Goal: Transaction & Acquisition: Obtain resource

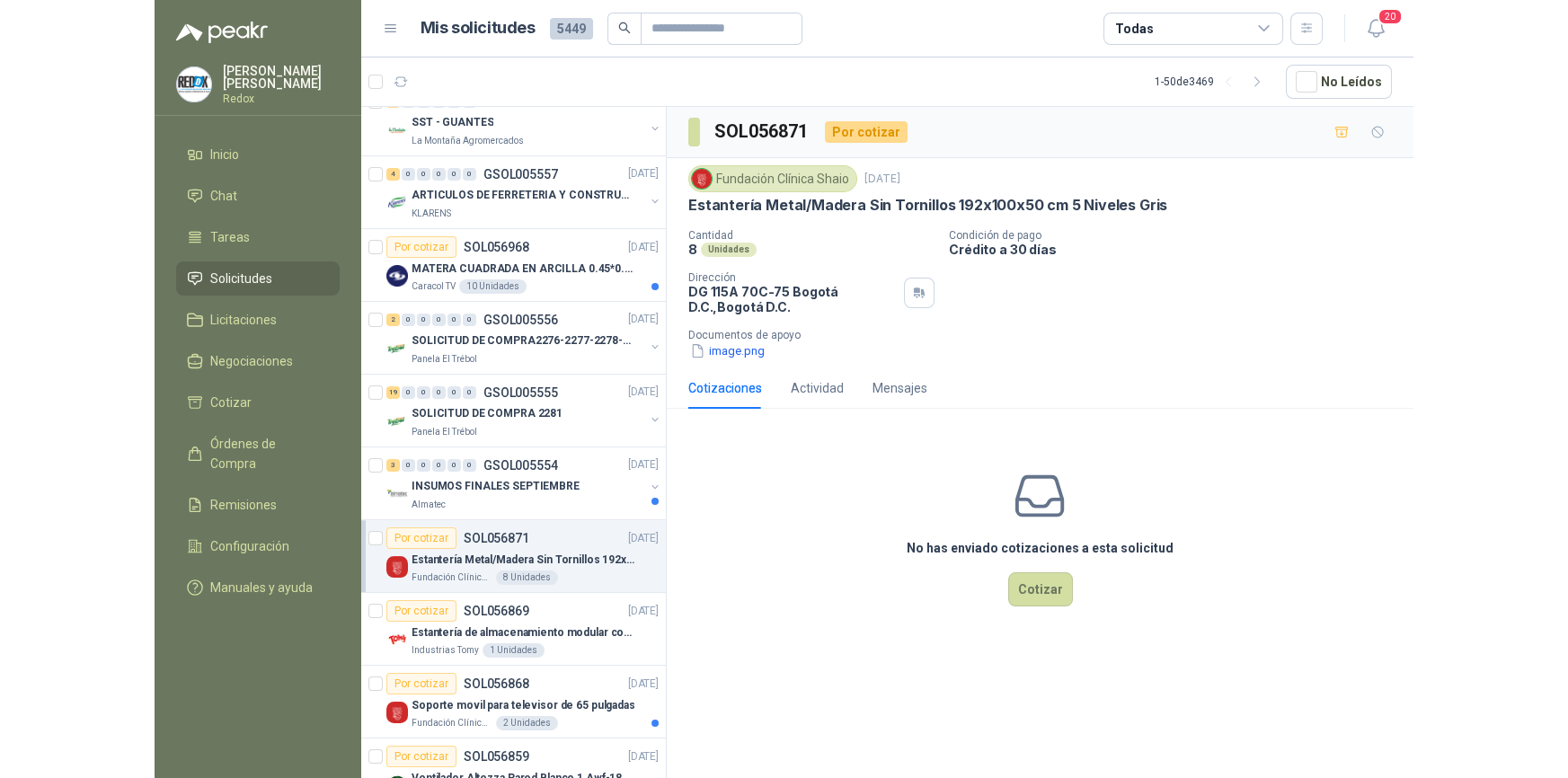
scroll to position [899, 0]
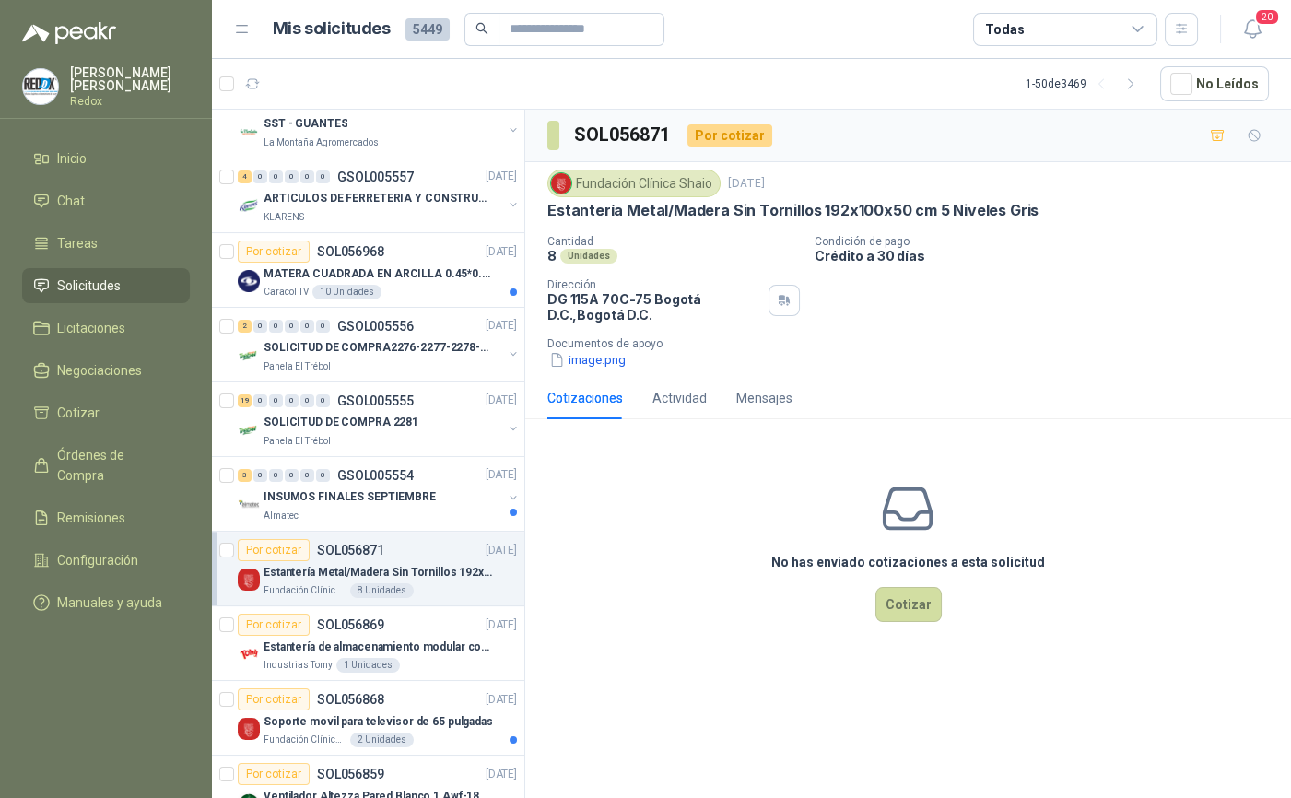
click at [439, 561] on div "Estantería Metal/Madera Sin Tornillos 192x100x50 cm 5 Niveles Gris" at bounding box center [390, 572] width 253 height 22
click at [1213, 136] on icon "button" at bounding box center [1218, 136] width 16 height 16
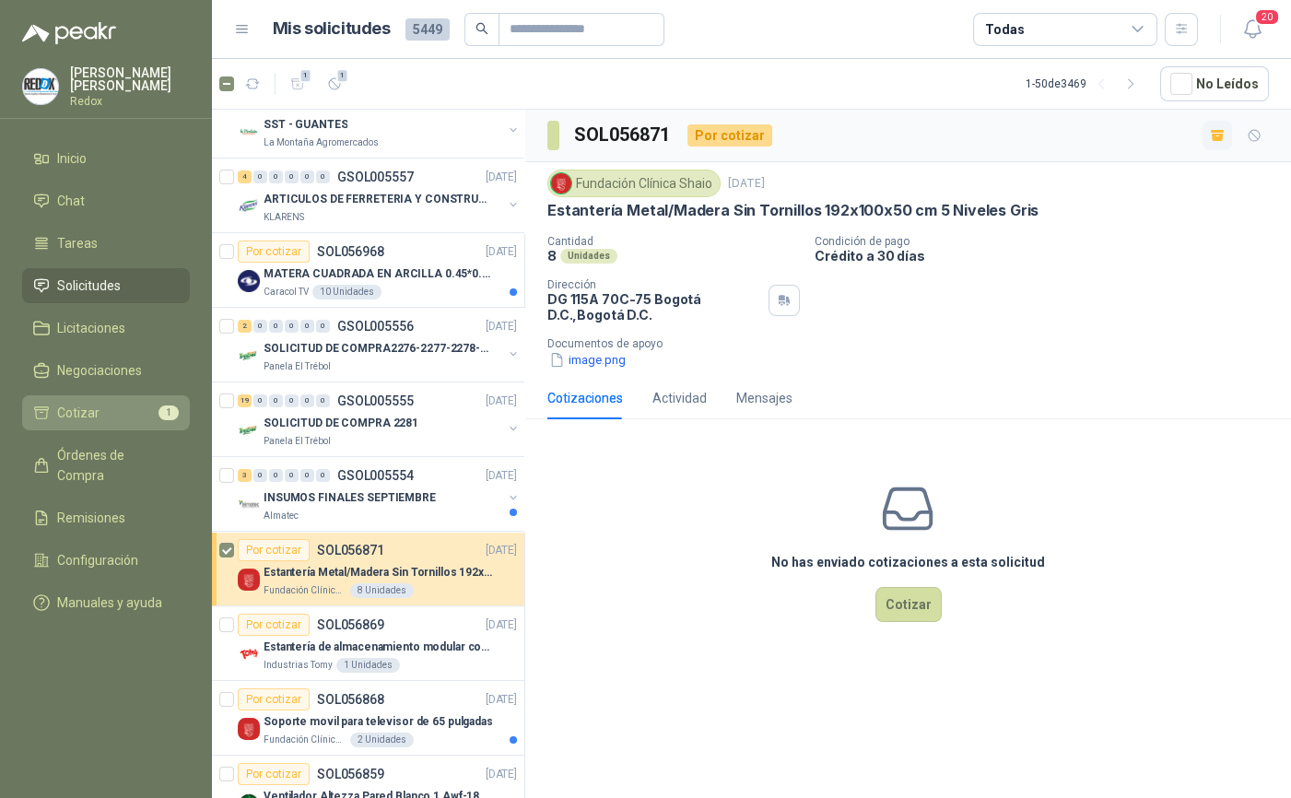
click at [96, 416] on span "Cotizar" at bounding box center [78, 413] width 42 height 20
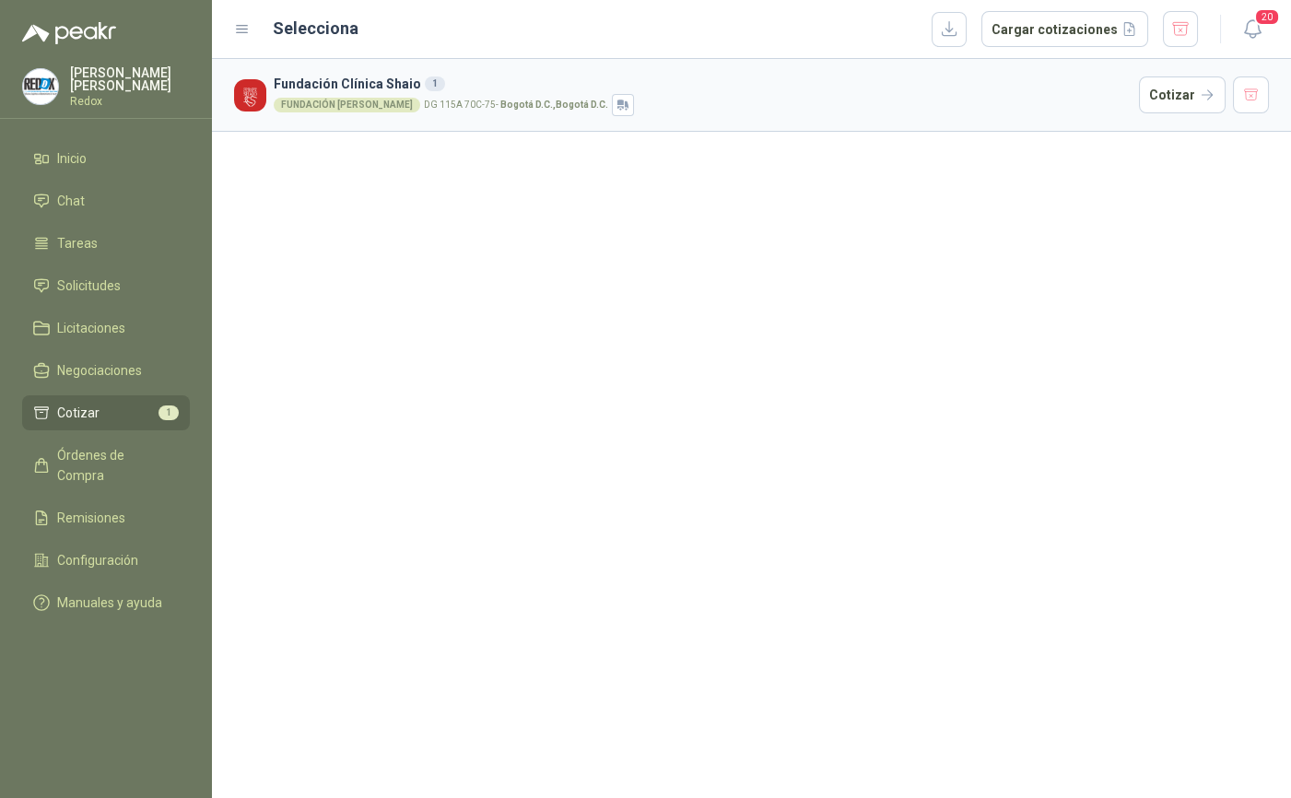
click at [429, 103] on p "DG 115A 70C-75 - Bogotá D.C. , [GEOGRAPHIC_DATA] D.C." at bounding box center [516, 104] width 184 height 9
click at [957, 21] on button "button" at bounding box center [949, 29] width 35 height 35
click at [1022, 21] on button "Cargar cotizaciones" at bounding box center [1065, 29] width 167 height 37
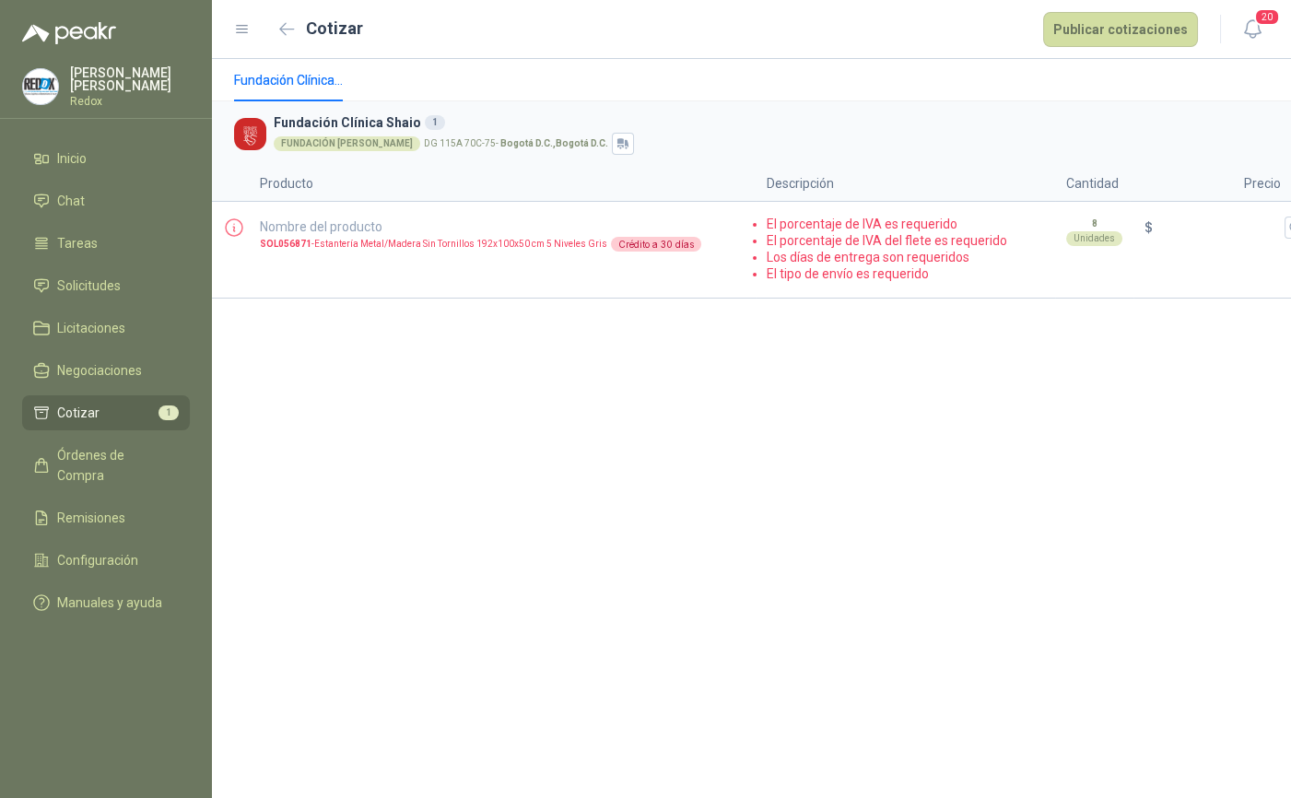
click at [778, 732] on div "Fundación Clínica Shaio Fundación Clínica [STREET_ADDRESS] D.C. , [GEOGRAPHIC_D…" at bounding box center [751, 428] width 1079 height 739
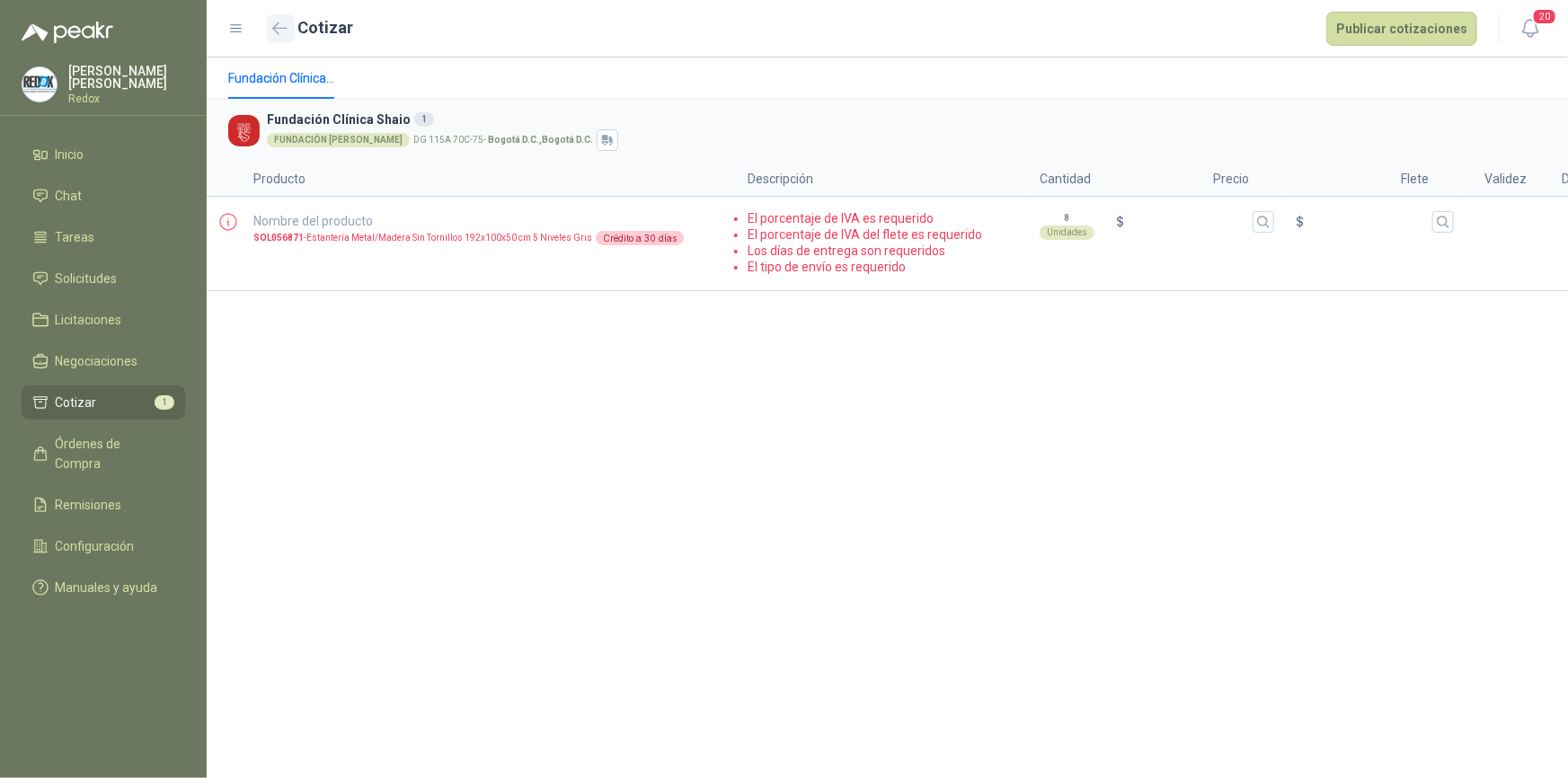
click at [287, 26] on icon "button" at bounding box center [280, 28] width 16 height 14
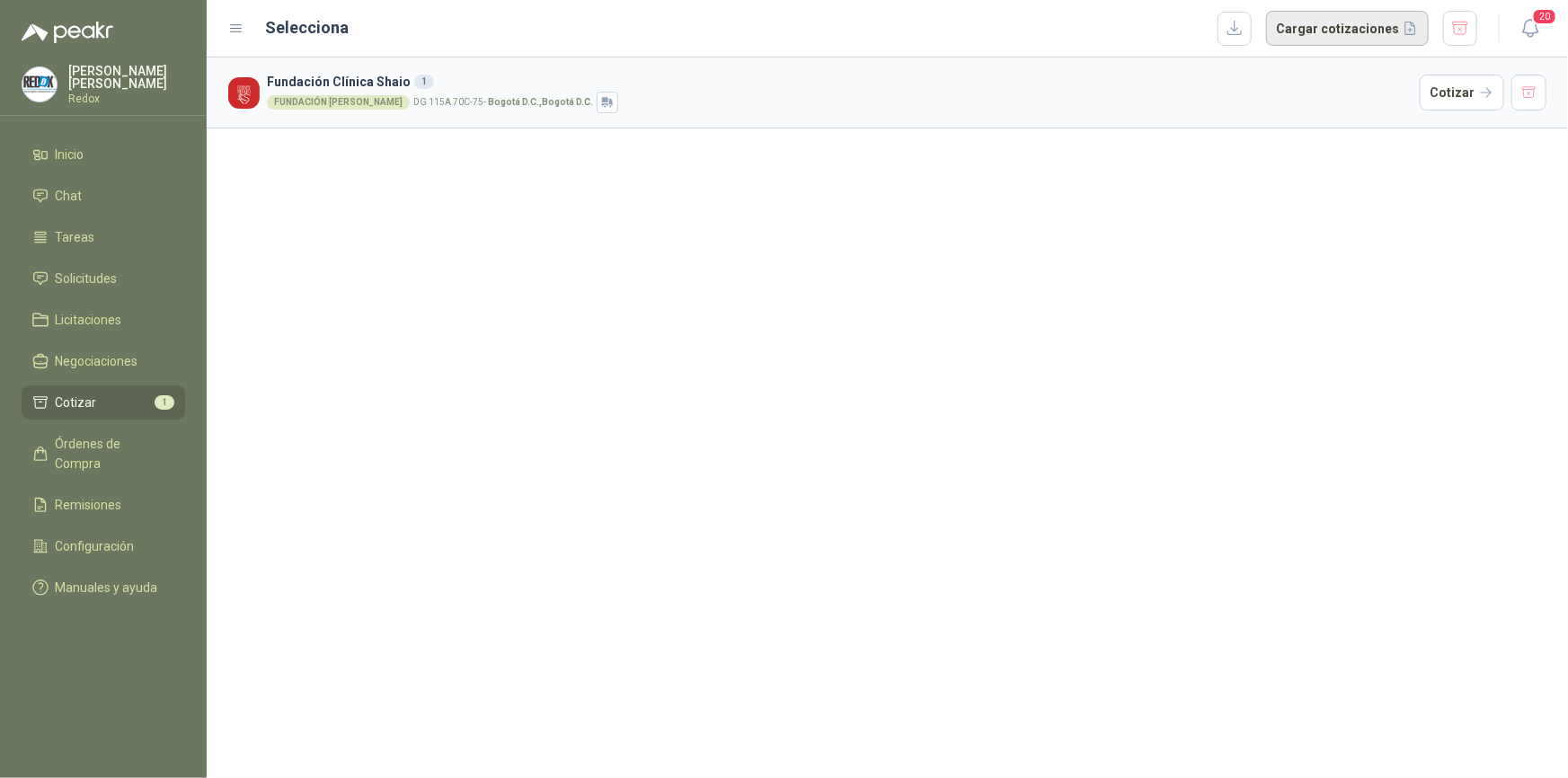
click at [1258, 25] on button "Cargar cotizaciones" at bounding box center [1348, 28] width 163 height 36
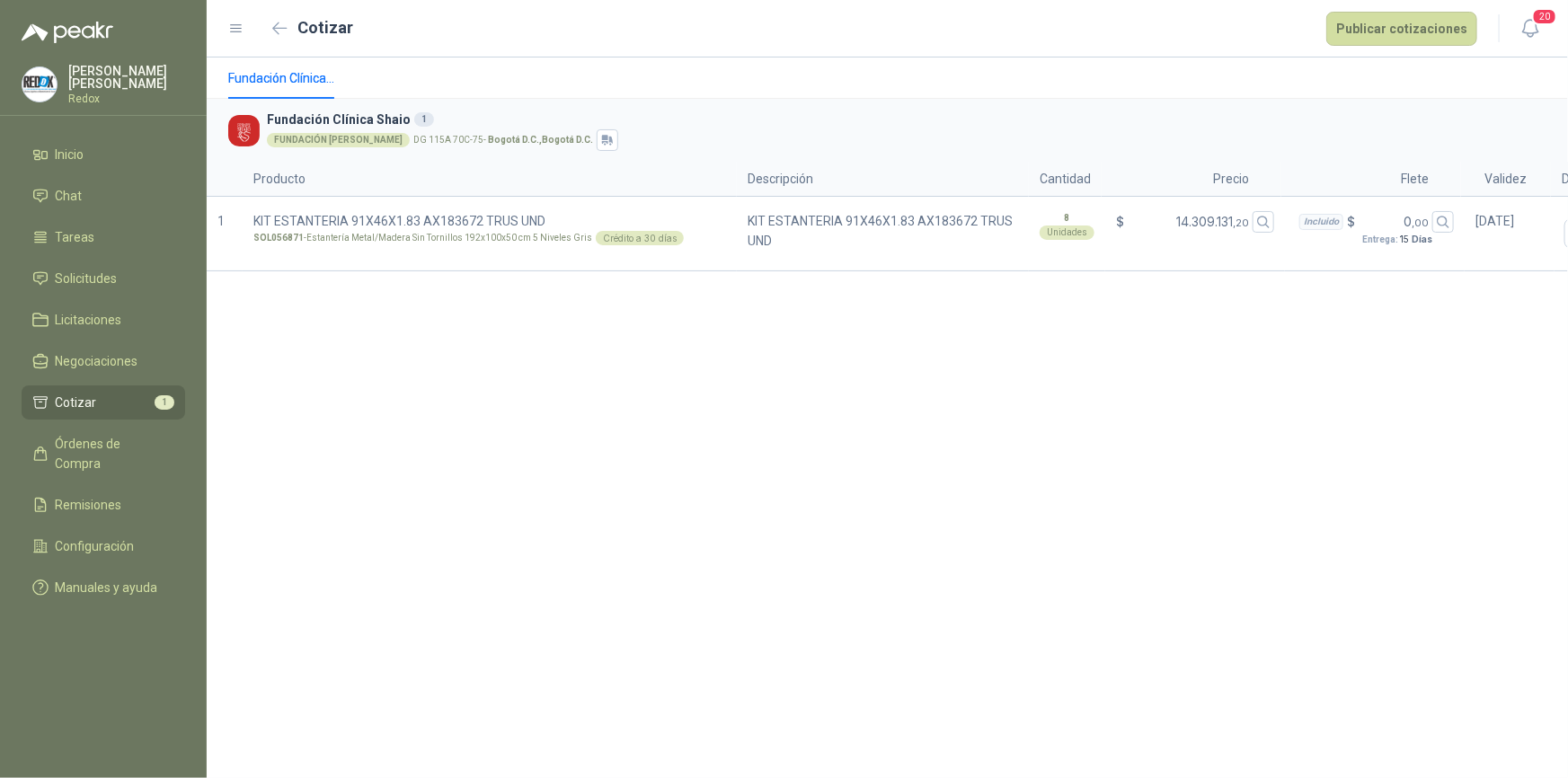
scroll to position [0, 33]
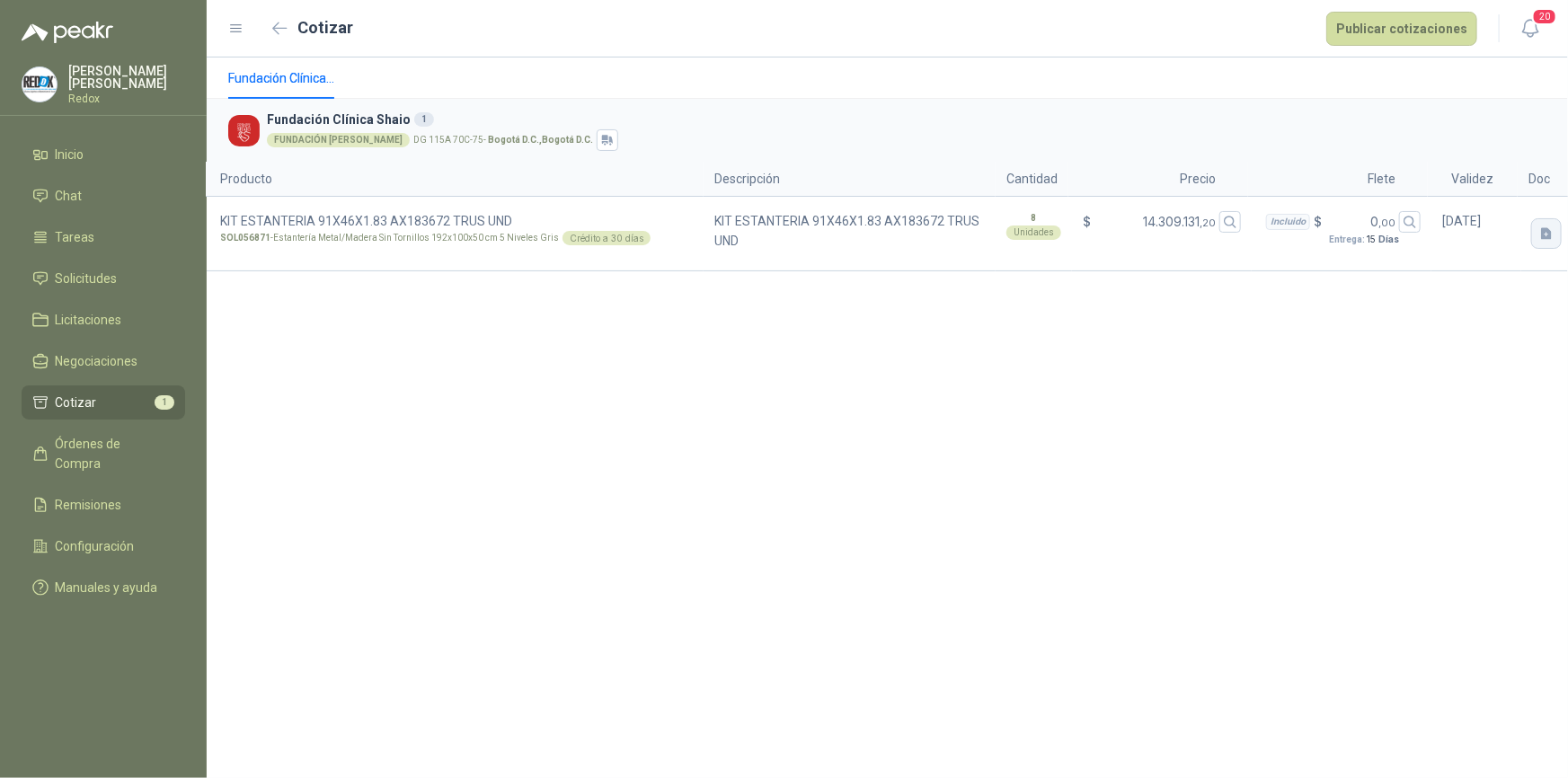
click at [1258, 237] on icon "button" at bounding box center [1547, 233] width 11 height 12
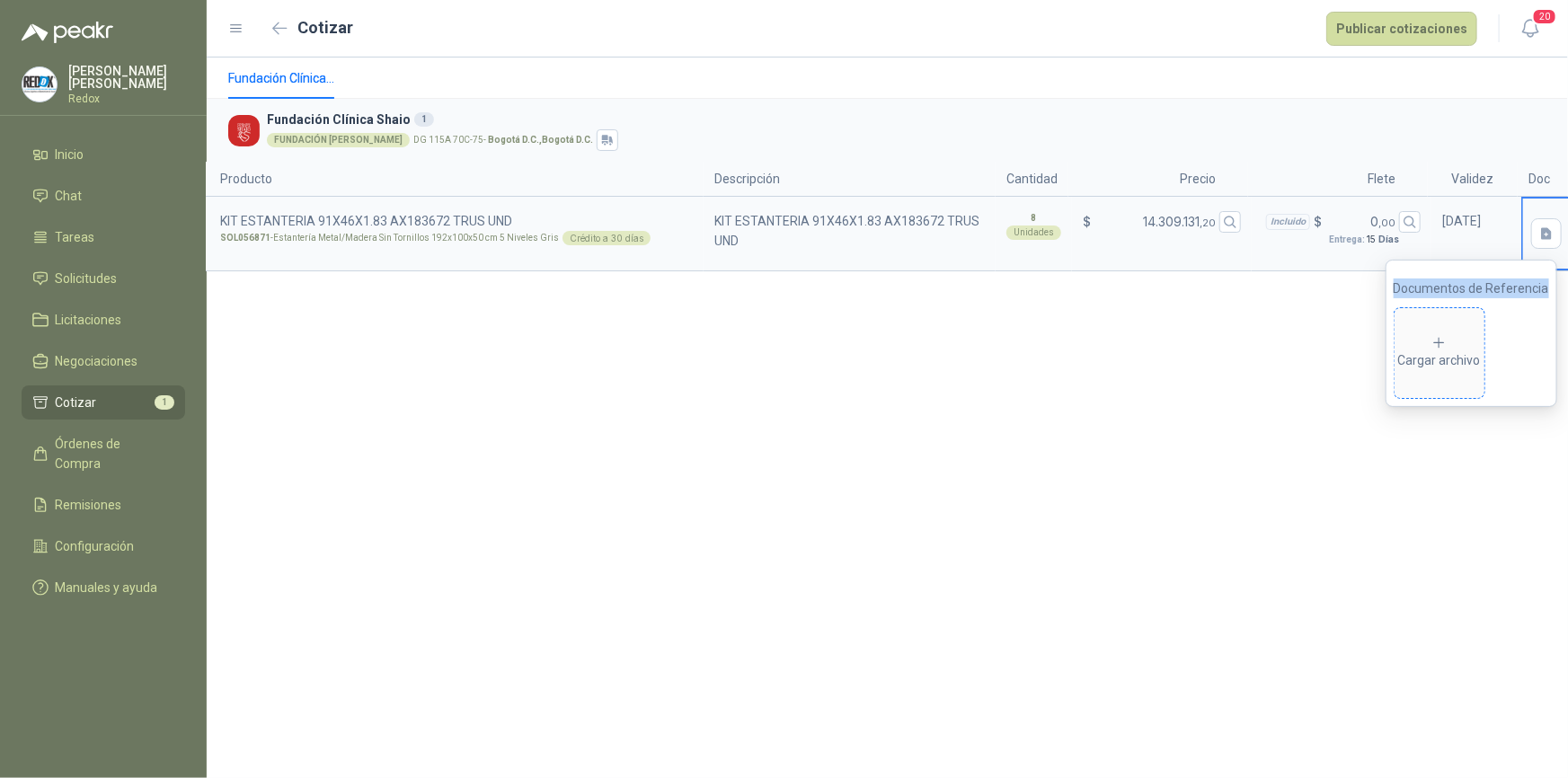
click at [1258, 344] on div "Cargar archivo" at bounding box center [1439, 353] width 83 height 36
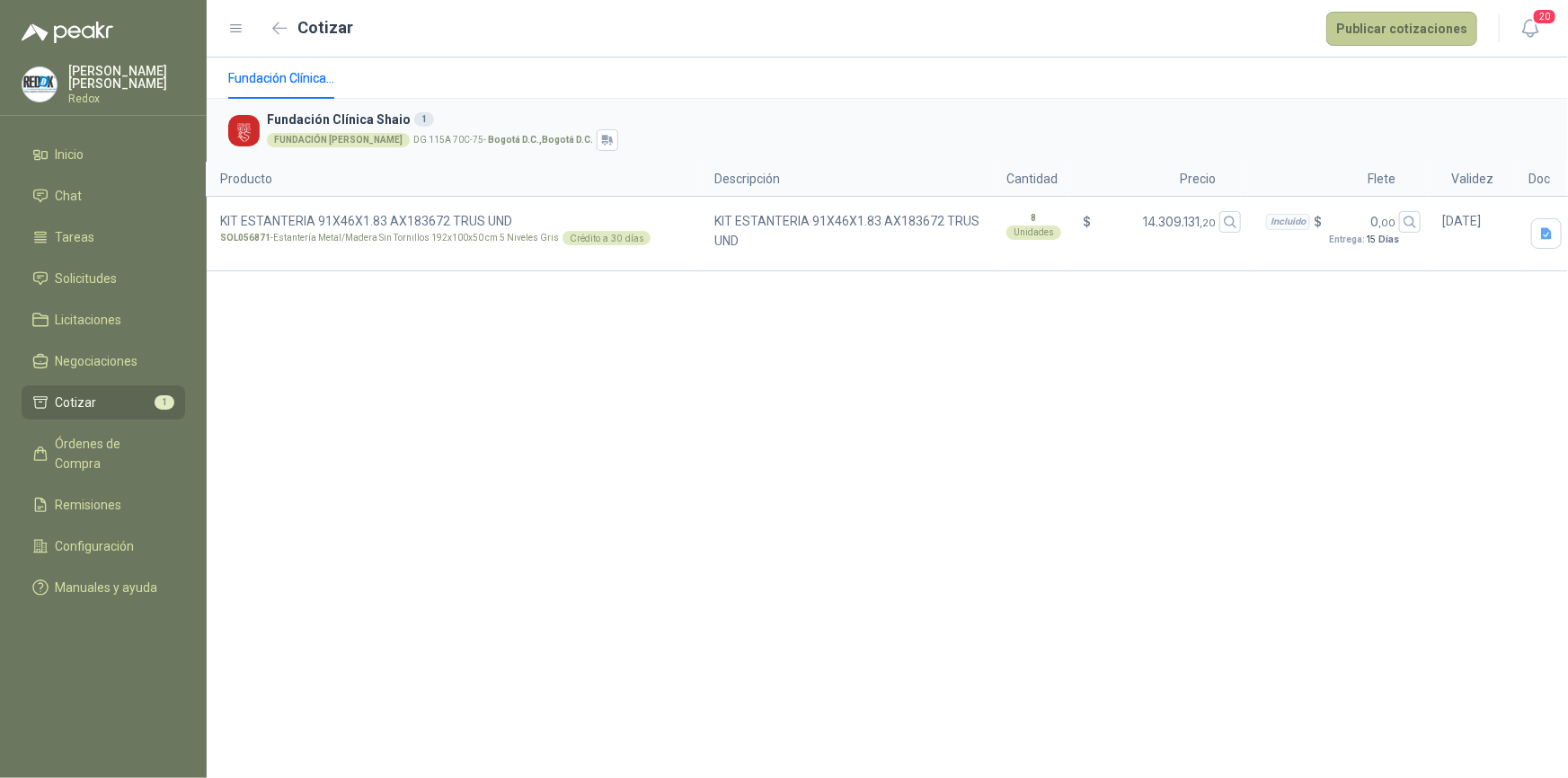
click at [1258, 28] on button "Publicar cotizaciones" at bounding box center [1401, 28] width 151 height 34
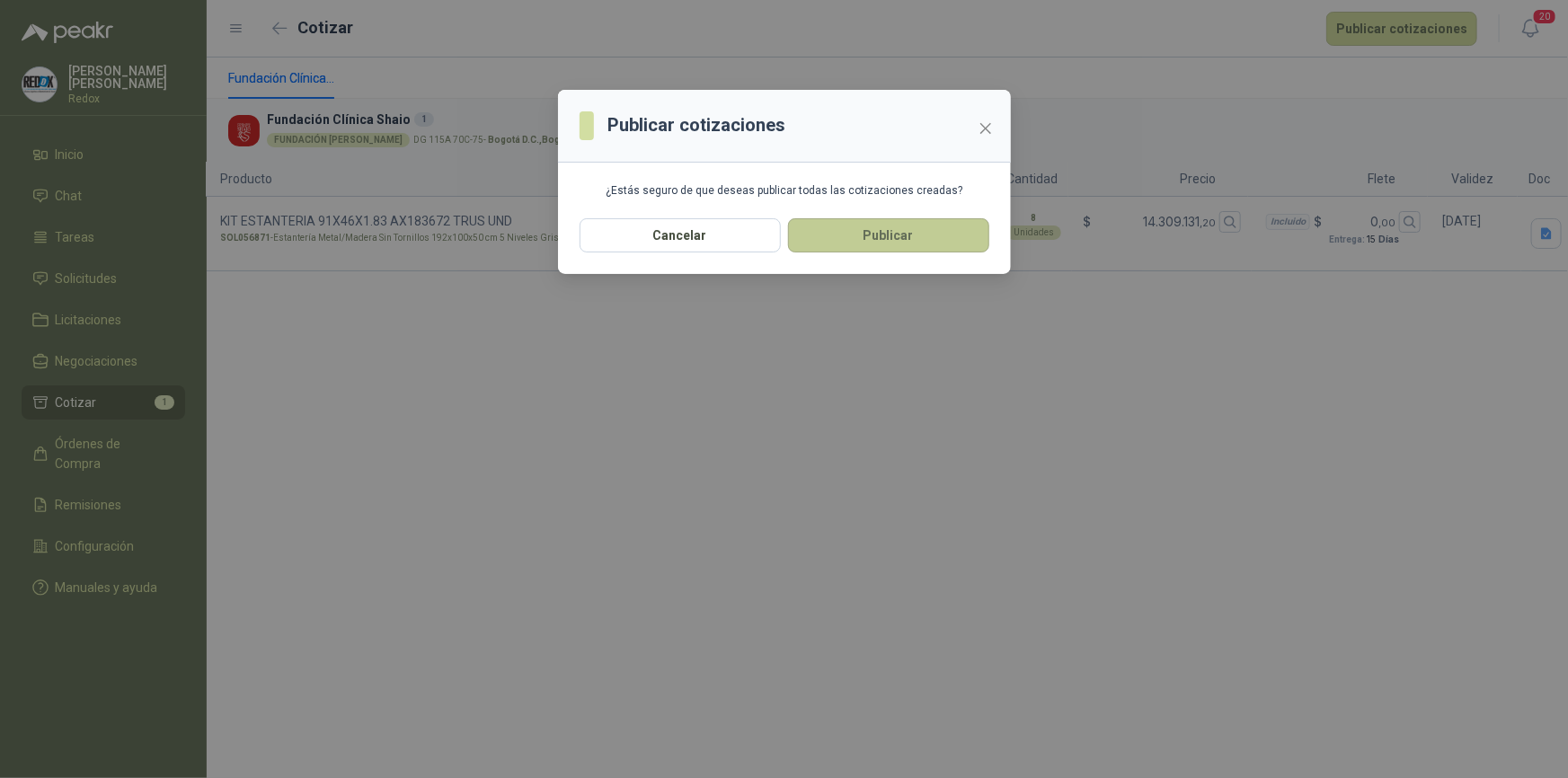
click at [928, 242] on button "Publicar" at bounding box center [888, 235] width 201 height 34
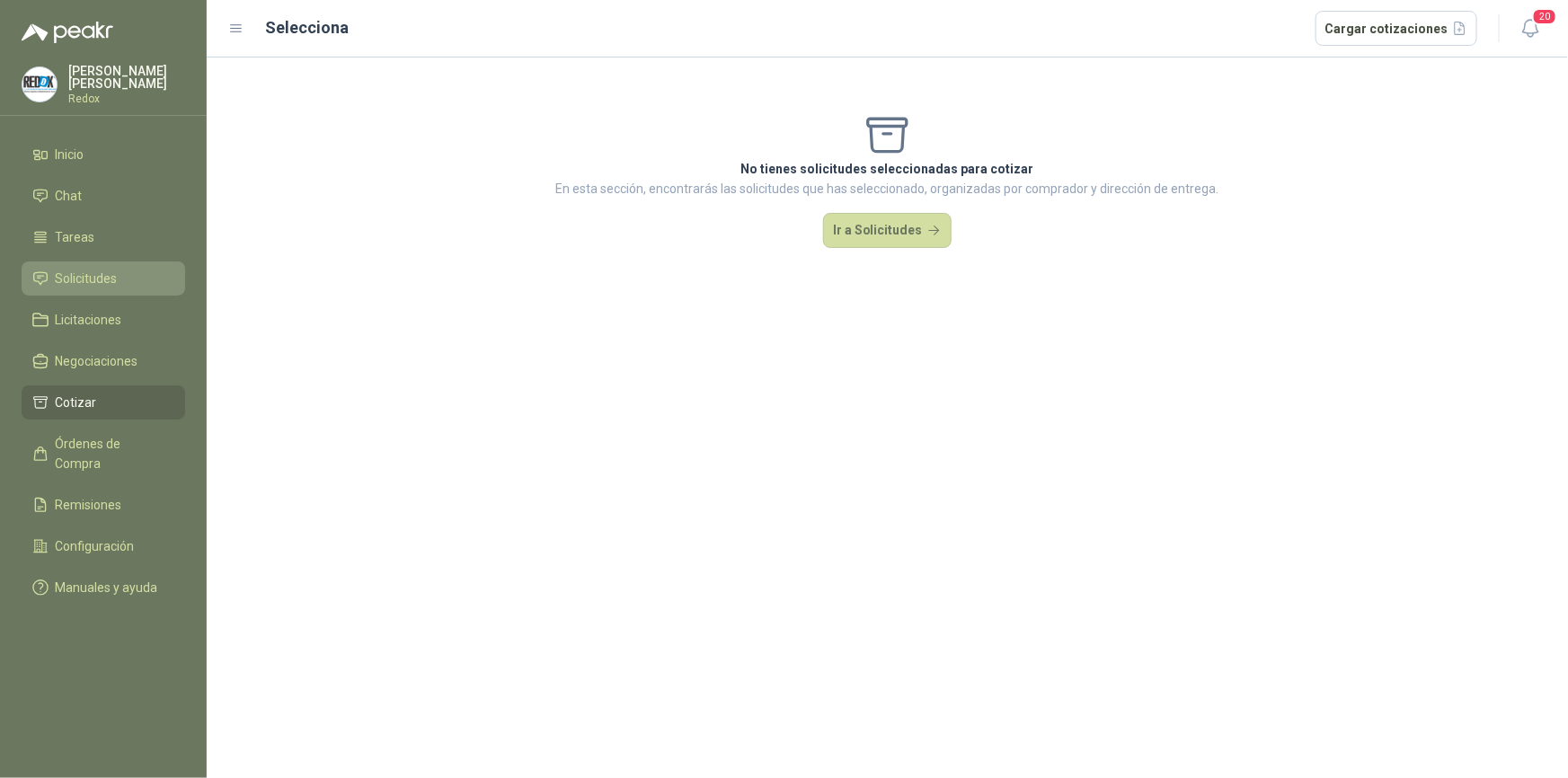
click at [110, 269] on span "Solicitudes" at bounding box center [87, 279] width 62 height 19
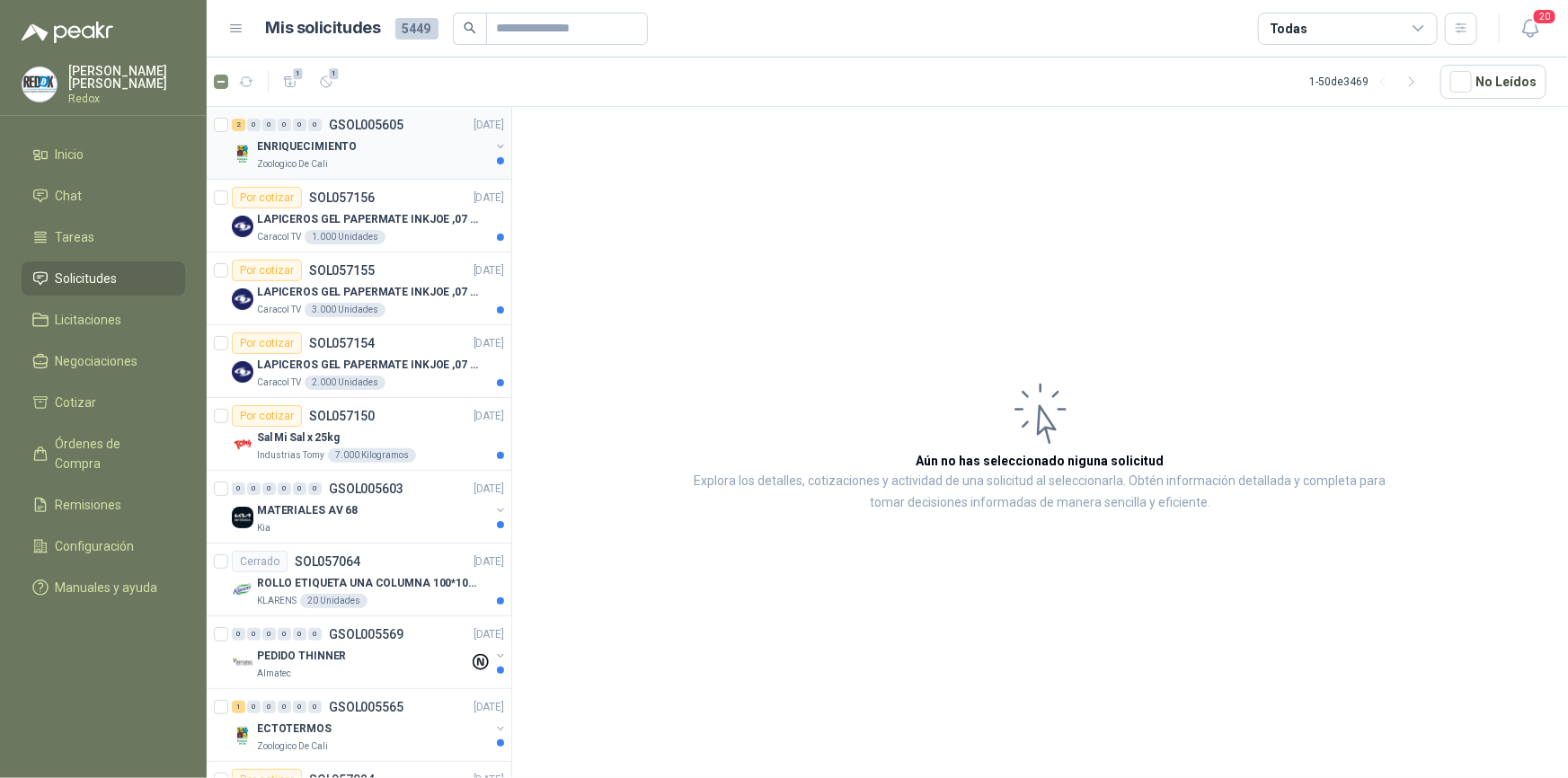
click at [321, 147] on p "ENRIQUECIMIENTO" at bounding box center [307, 147] width 99 height 18
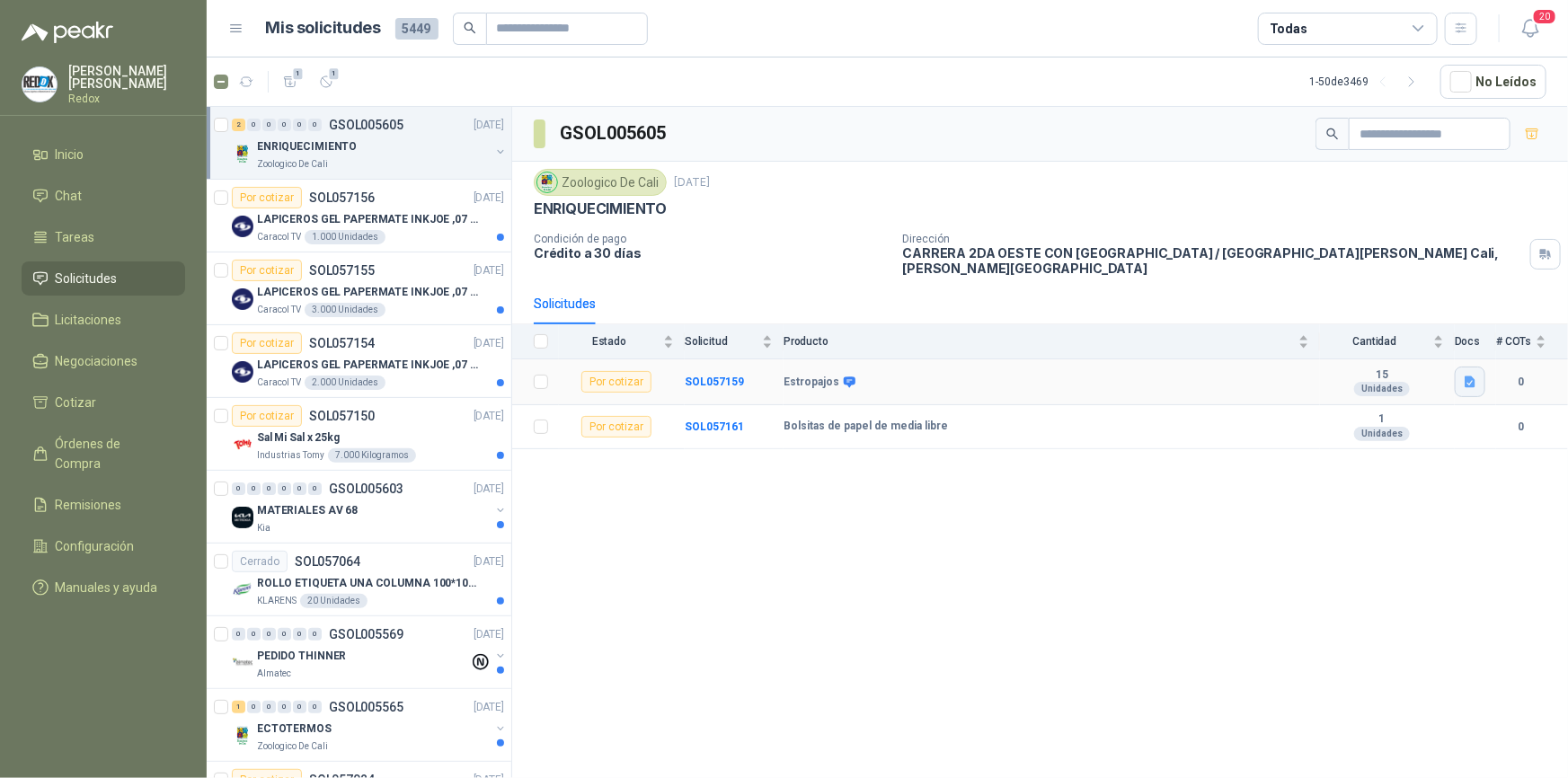
click at [1258, 376] on icon "button" at bounding box center [1470, 382] width 11 height 12
click at [1258, 327] on button "Estropajo.jpeg" at bounding box center [1424, 328] width 99 height 19
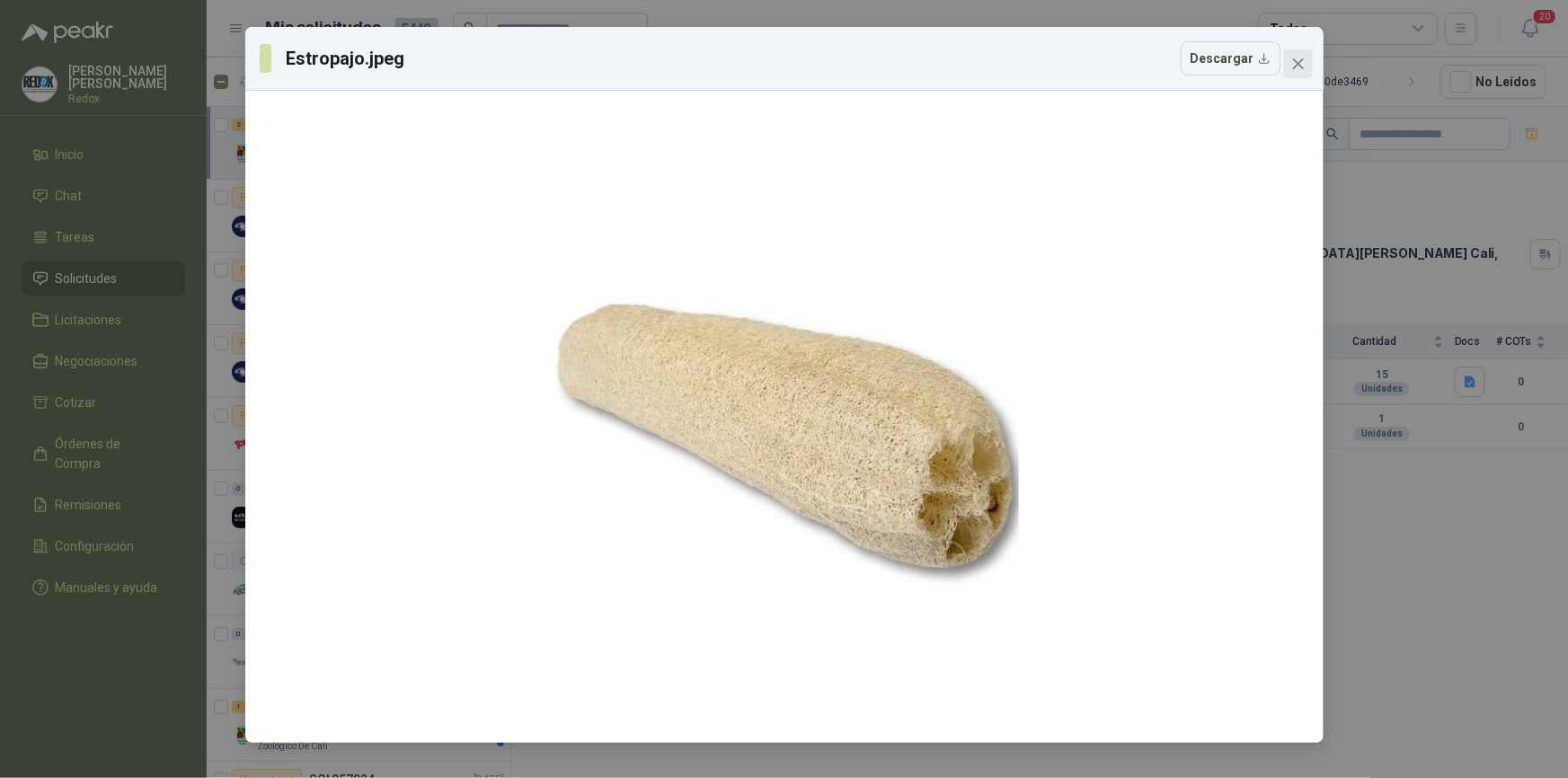
click at [1258, 64] on icon "close" at bounding box center [1298, 63] width 15 height 15
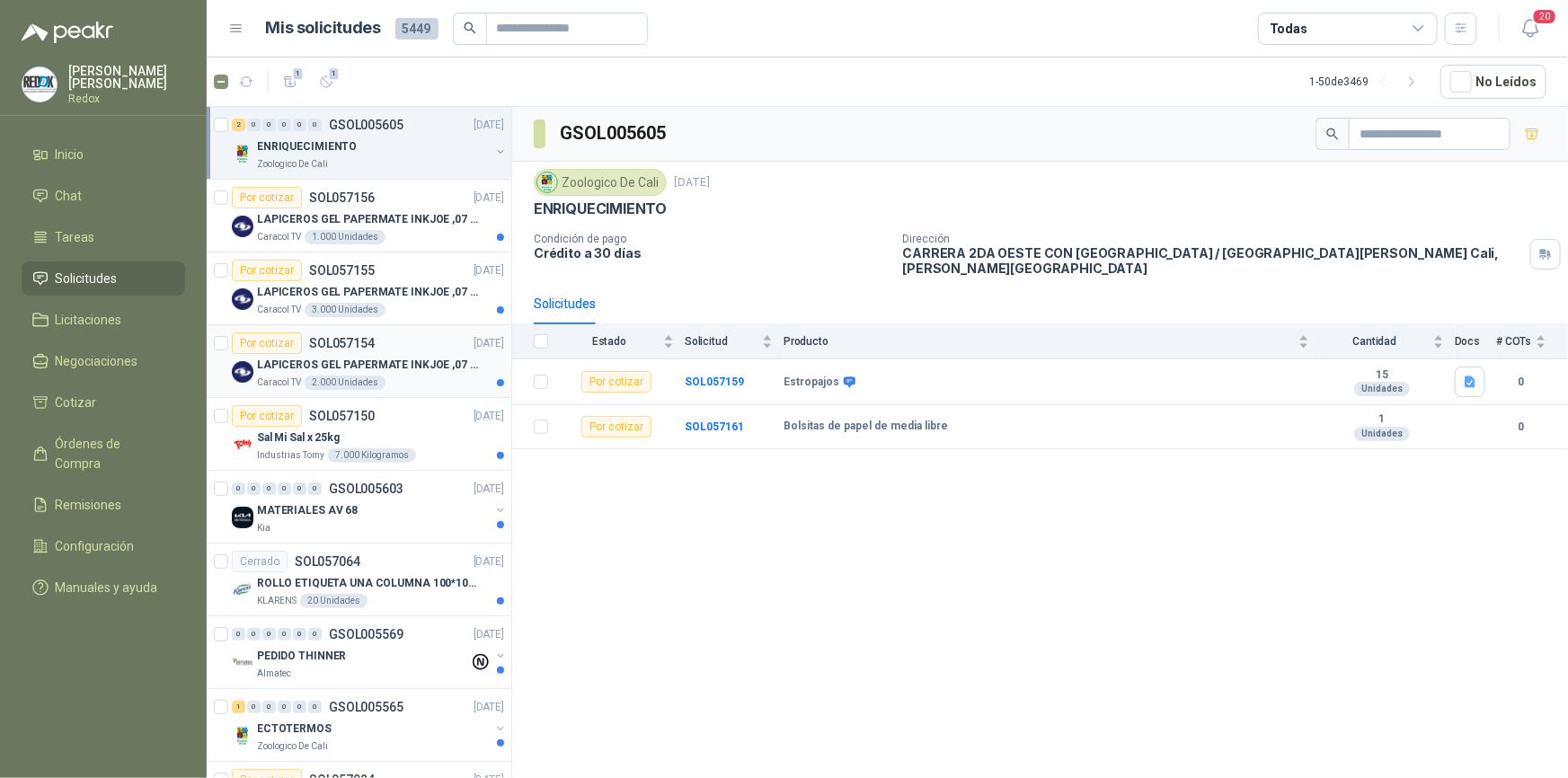
click at [418, 361] on p "LAPICEROS GEL PAPERMATE INKJOE ,07 1 LOGO 1 TINTA" at bounding box center [369, 366] width 223 height 18
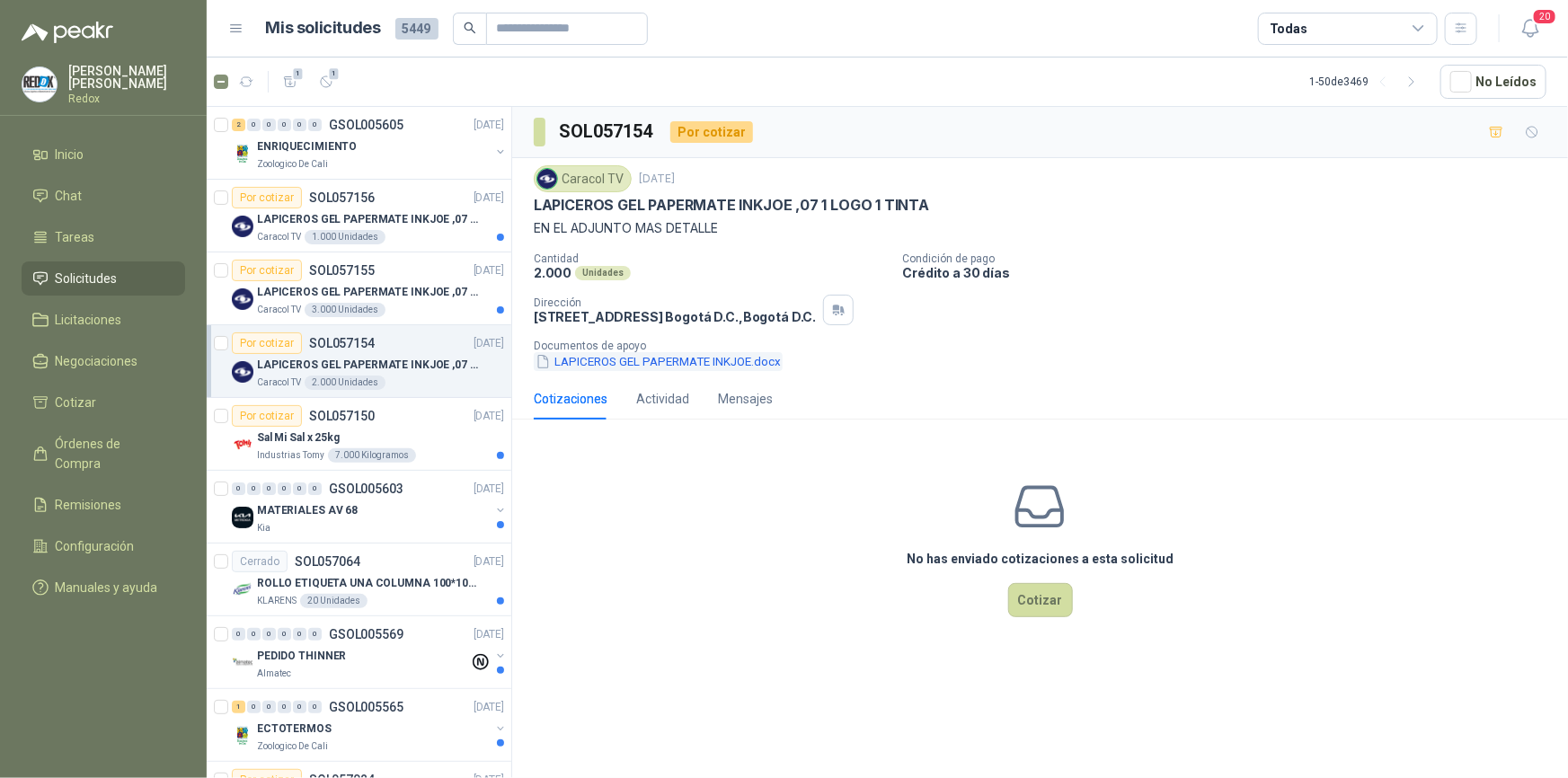
click at [746, 369] on button "LAPICEROS GEL PAPERMATE INKJOE.docx" at bounding box center [657, 361] width 249 height 19
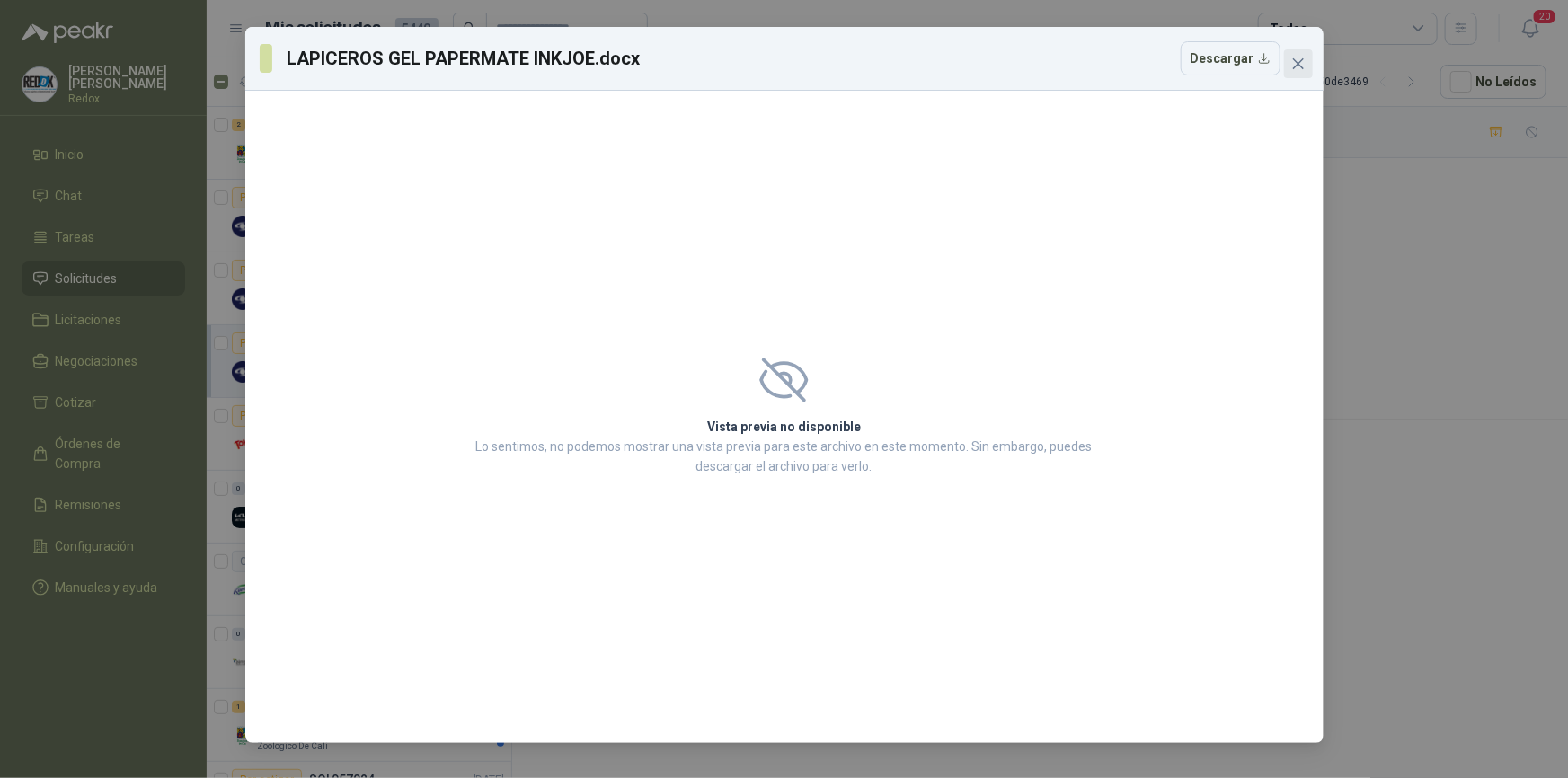
click at [1258, 53] on button "Close" at bounding box center [1298, 63] width 28 height 28
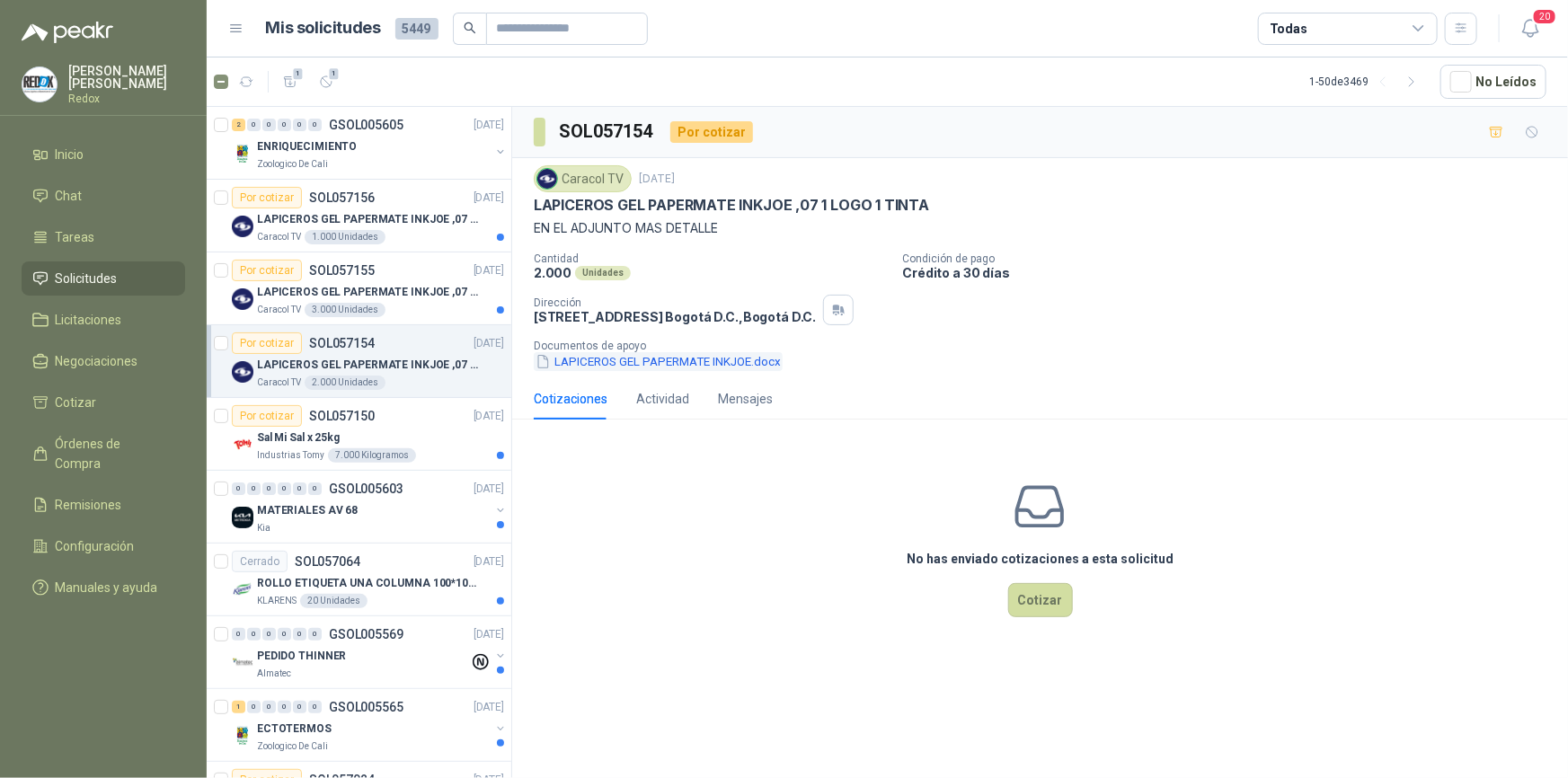
click at [547, 366] on icon "button" at bounding box center [542, 362] width 9 height 13
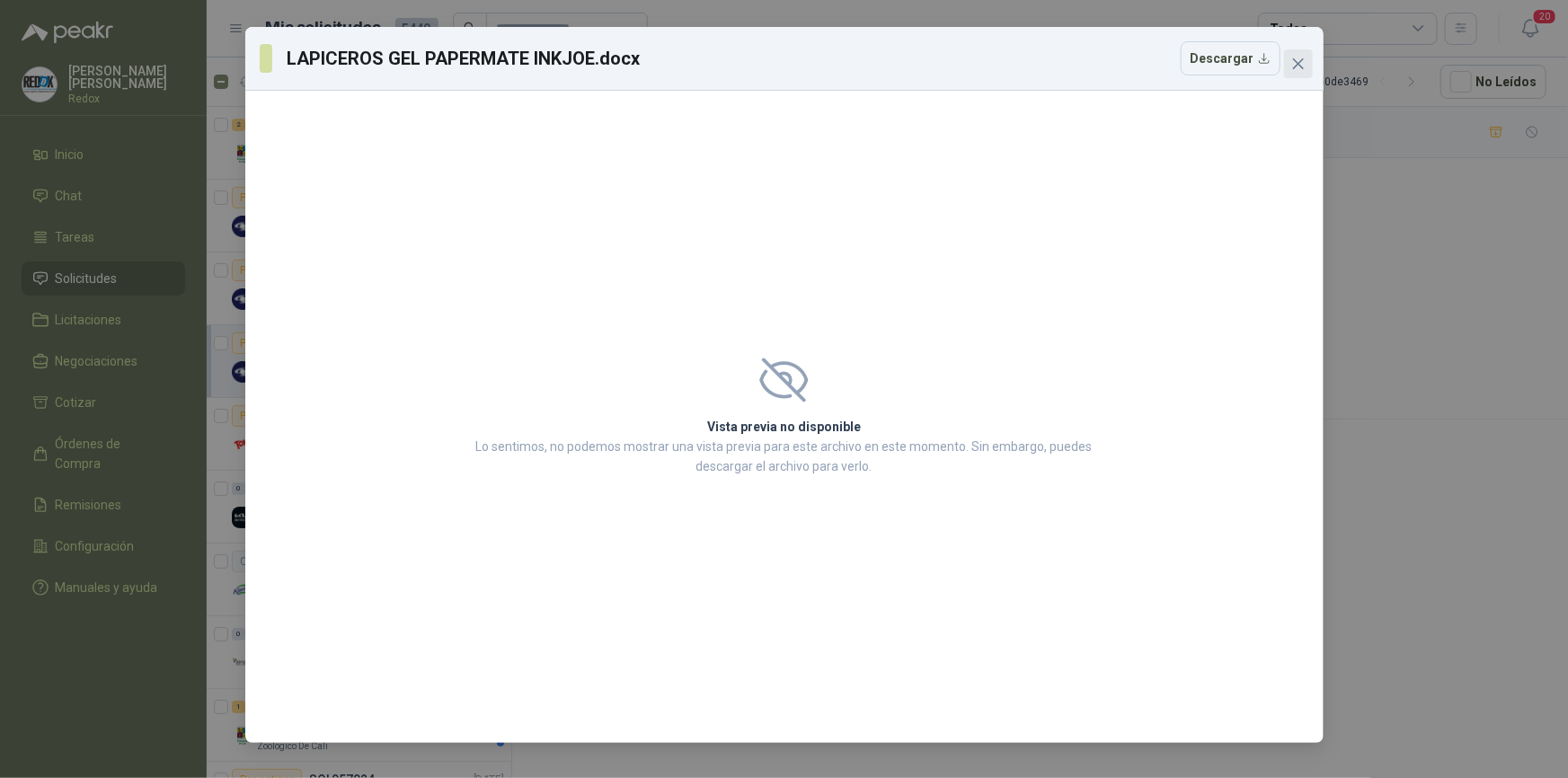
click at [1258, 61] on icon "close" at bounding box center [1297, 63] width 11 height 11
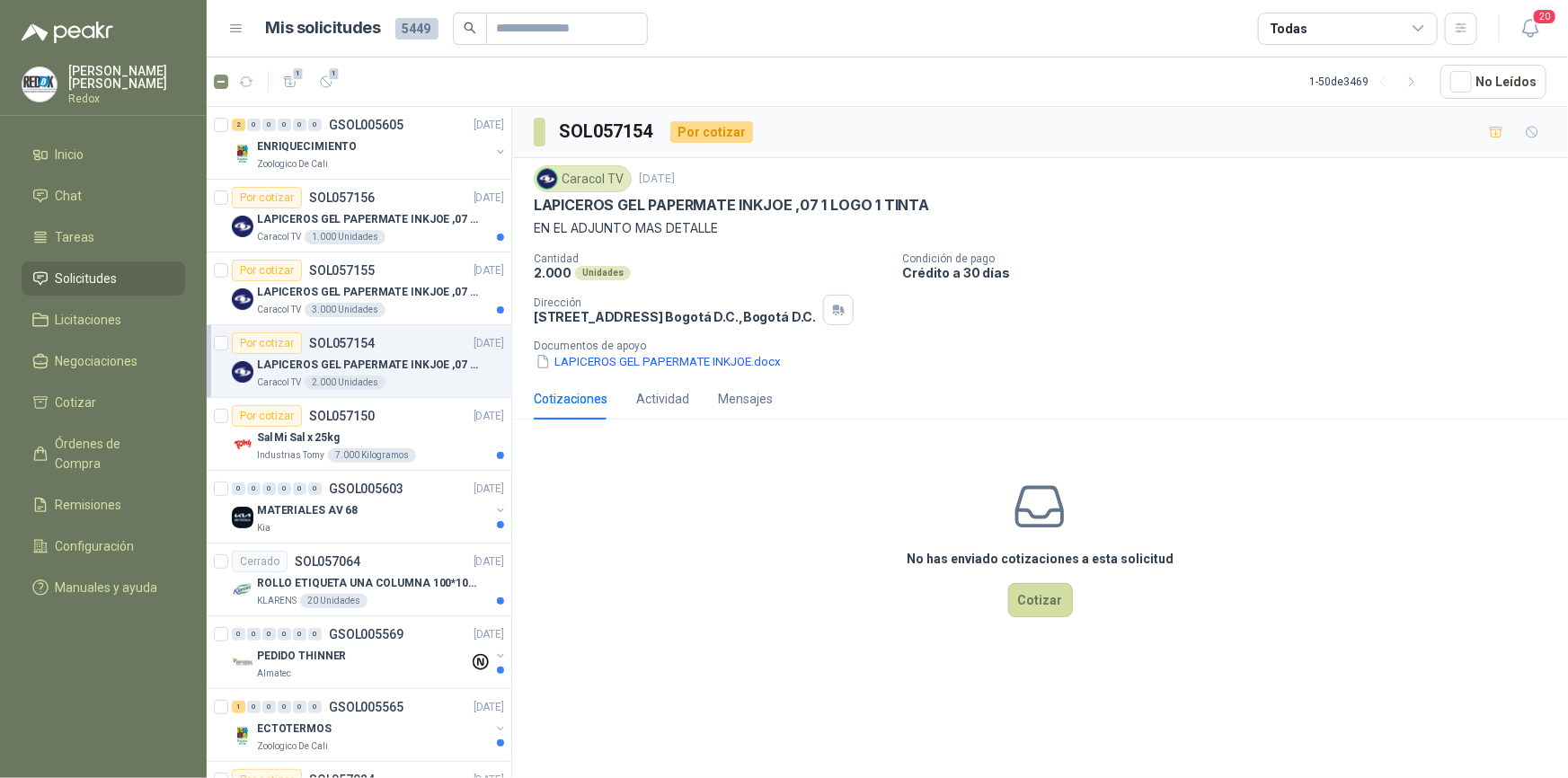
click at [358, 358] on p "LAPICEROS GEL PAPERMATE INKJOE ,07 1 LOGO 1 TINTA" at bounding box center [369, 366] width 223 height 18
click at [726, 358] on button "LAPICEROS GEL PAPERMATE INKJOE.docx" at bounding box center [657, 361] width 249 height 19
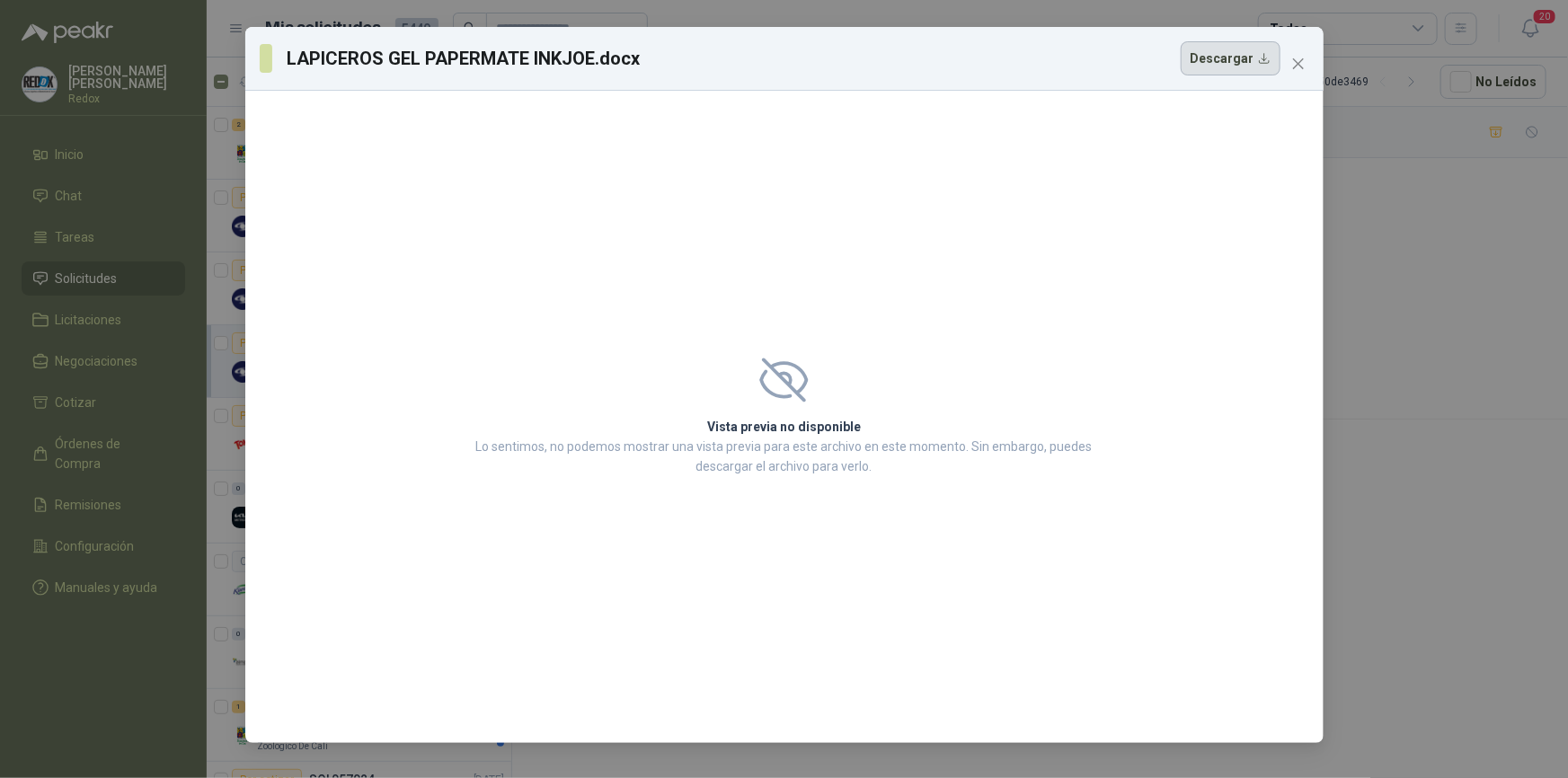
click at [1241, 58] on button "Descargar" at bounding box center [1231, 58] width 99 height 34
click at [1258, 62] on icon "close" at bounding box center [1298, 63] width 15 height 15
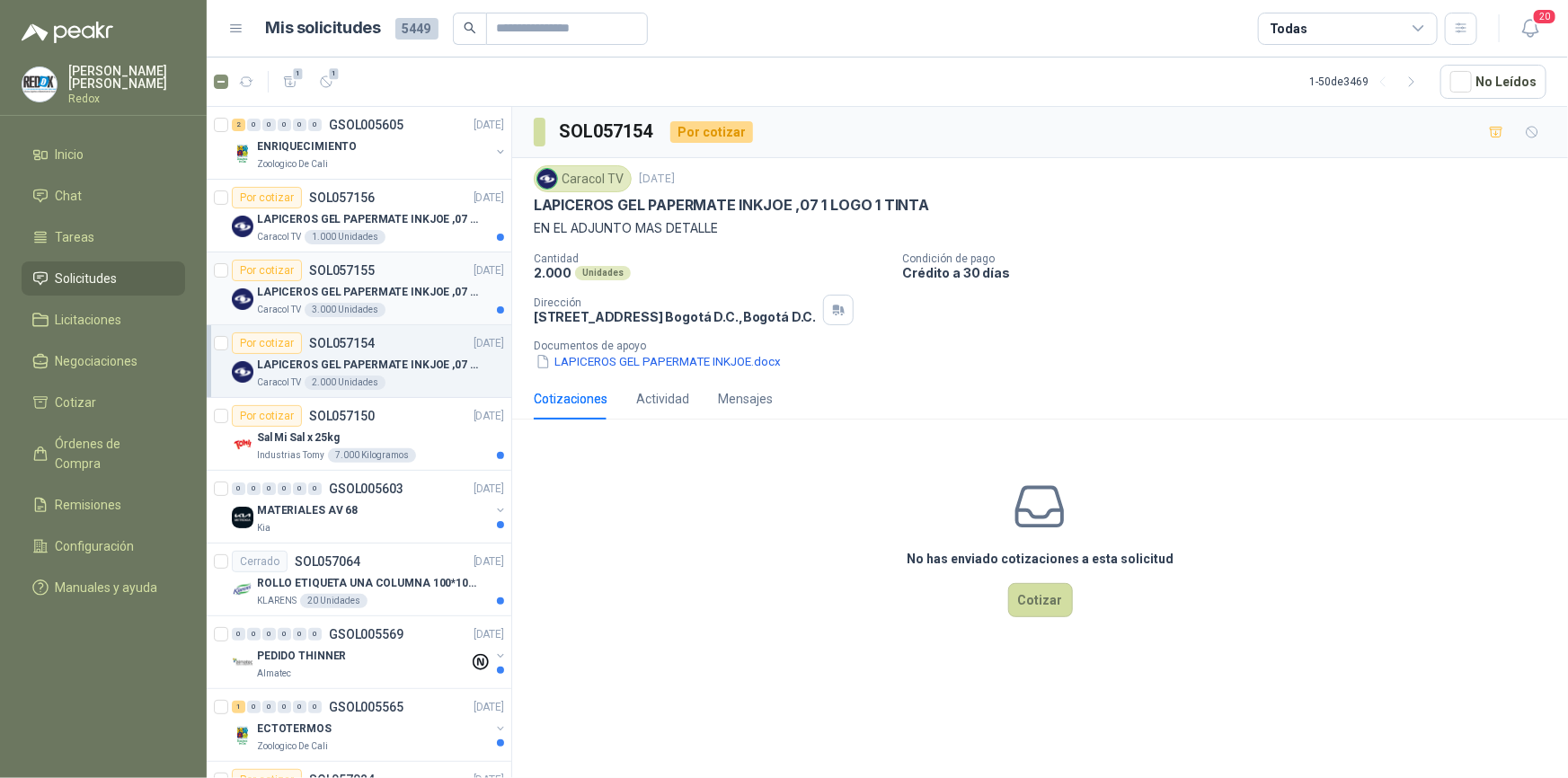
click at [320, 292] on p "LAPICEROS GEL PAPERMATE INKJOE ,07 1 LOGO 1 TINTA" at bounding box center [369, 292] width 223 height 18
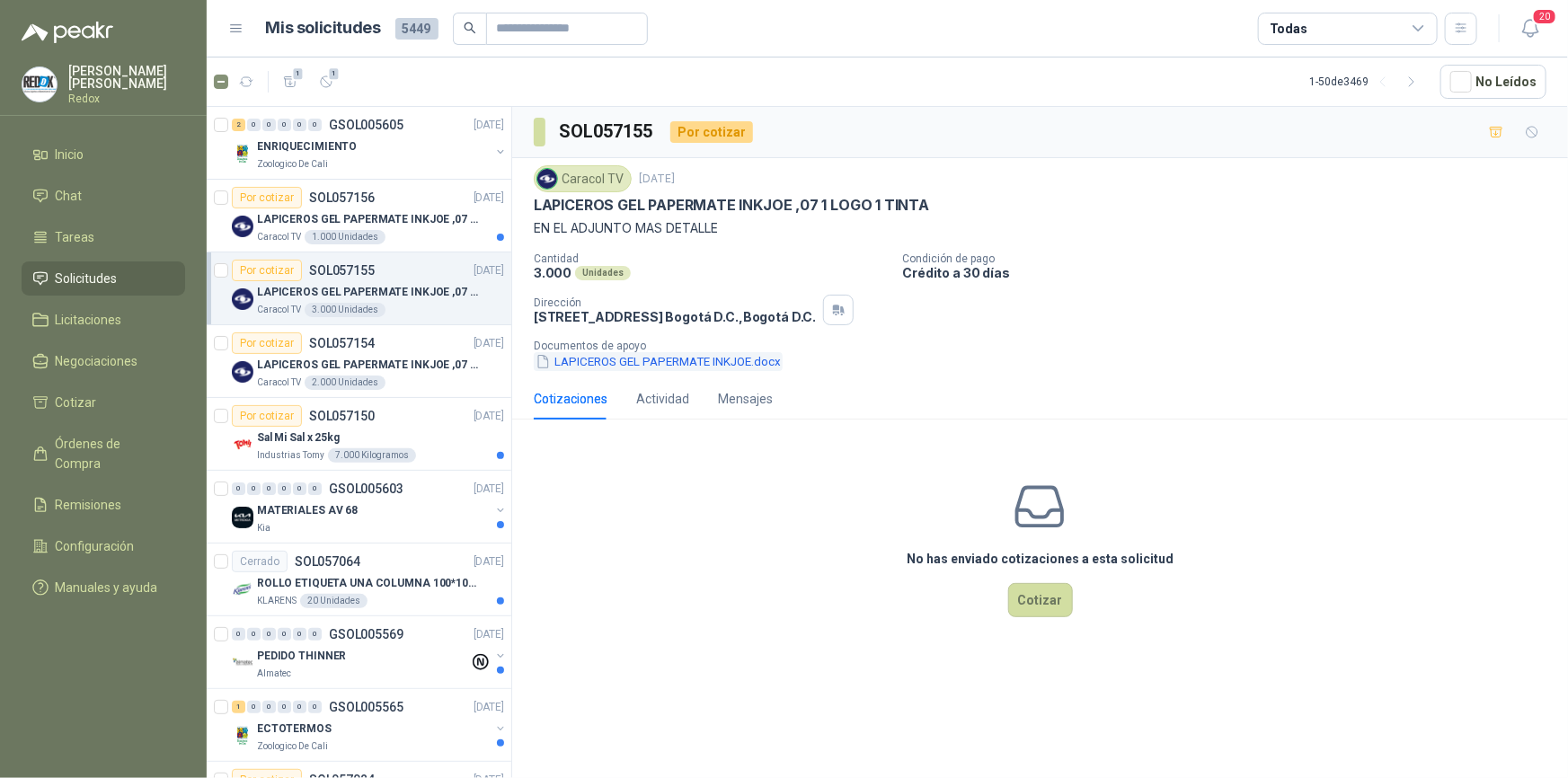
click at [753, 362] on button "LAPICEROS GEL PAPERMATE INKJOE.docx" at bounding box center [657, 361] width 249 height 19
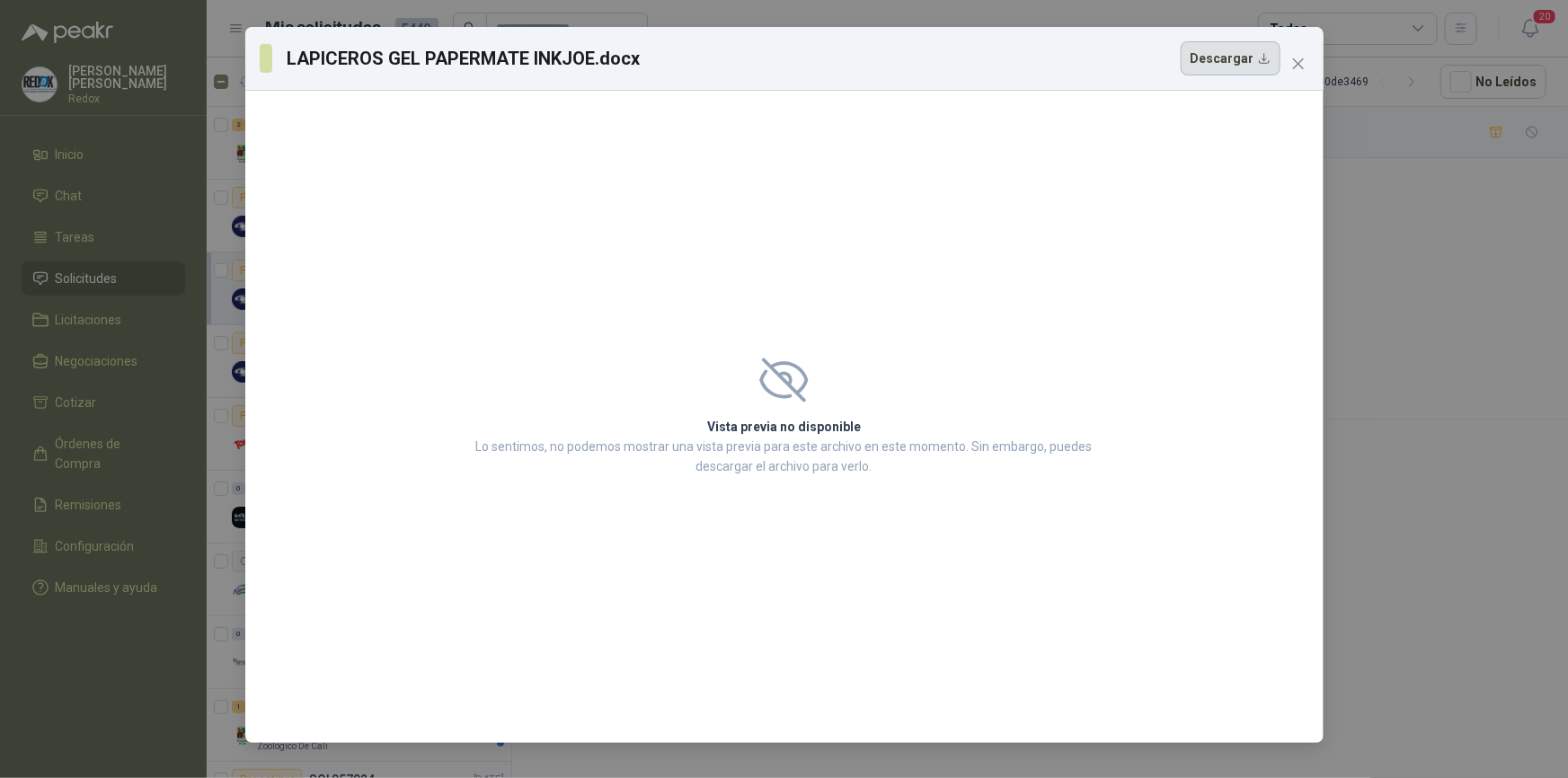
click at [1239, 58] on button "Descargar" at bounding box center [1231, 58] width 99 height 34
click at [1258, 65] on icon "close" at bounding box center [1298, 63] width 15 height 15
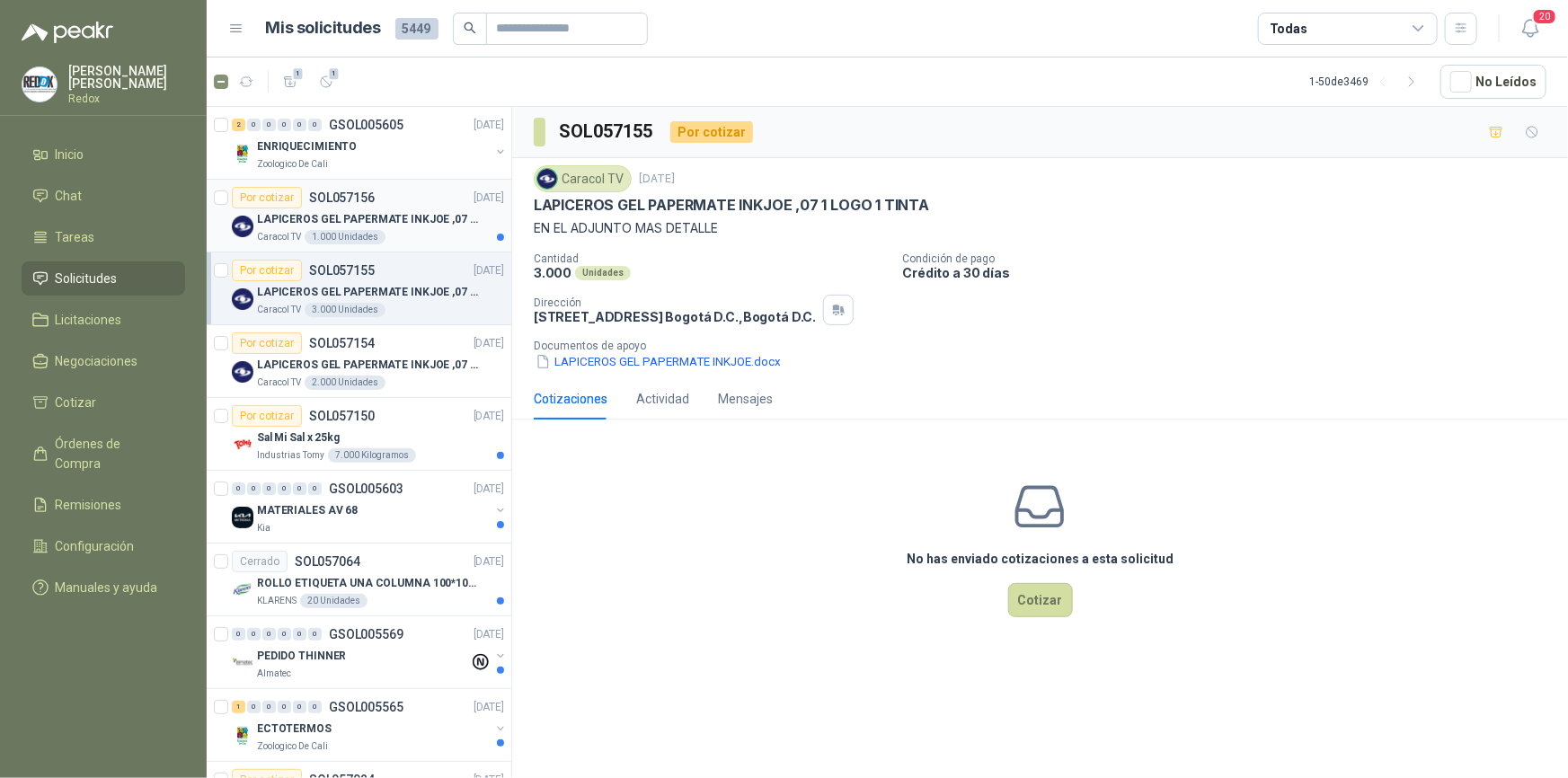
click at [332, 213] on p "LAPICEROS GEL PAPERMATE INKJOE ,07 1 LOGO 1 TINTA" at bounding box center [369, 220] width 223 height 18
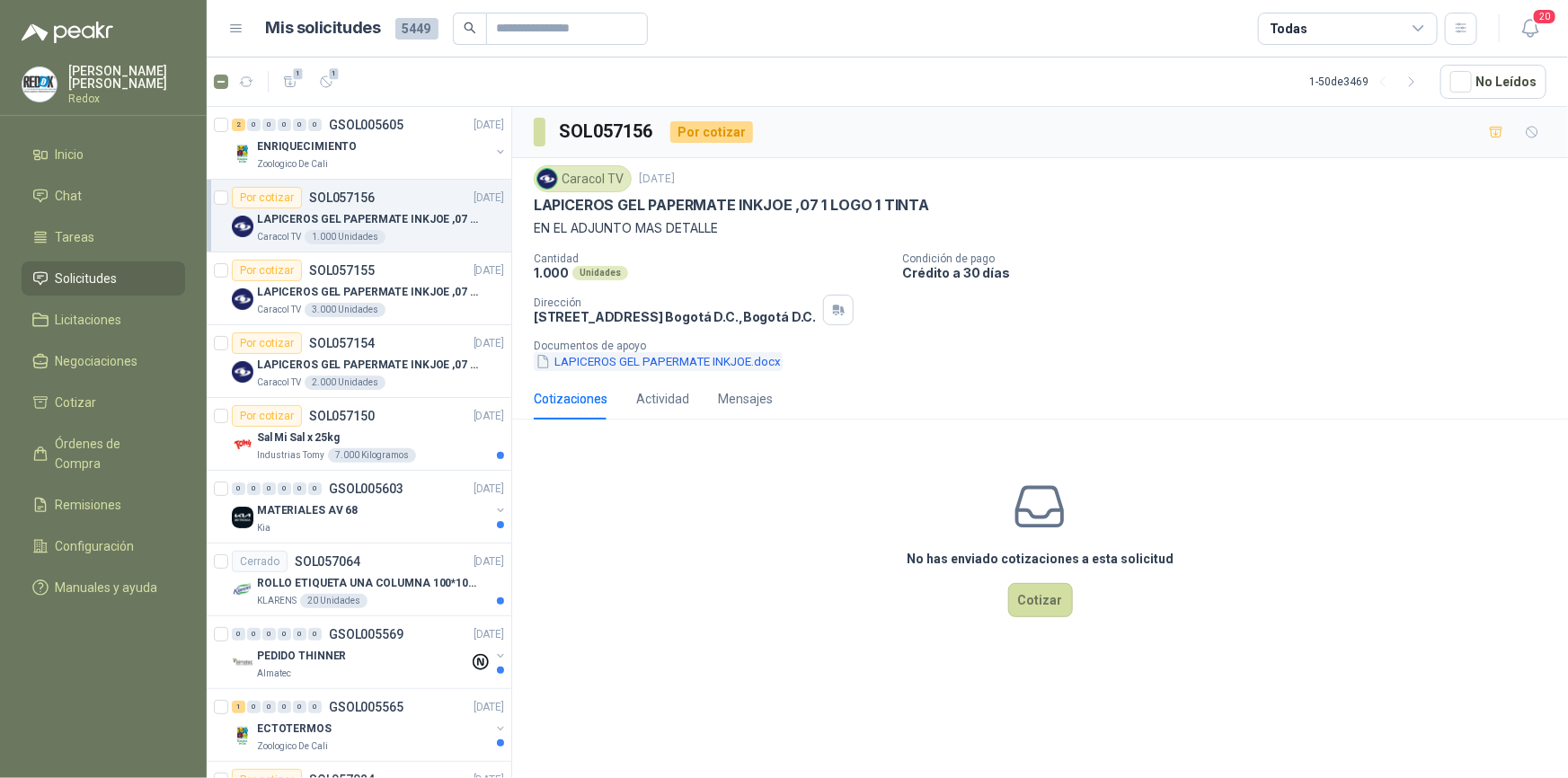
click at [624, 363] on button "LAPICEROS GEL PAPERMATE INKJOE.docx" at bounding box center [657, 361] width 249 height 19
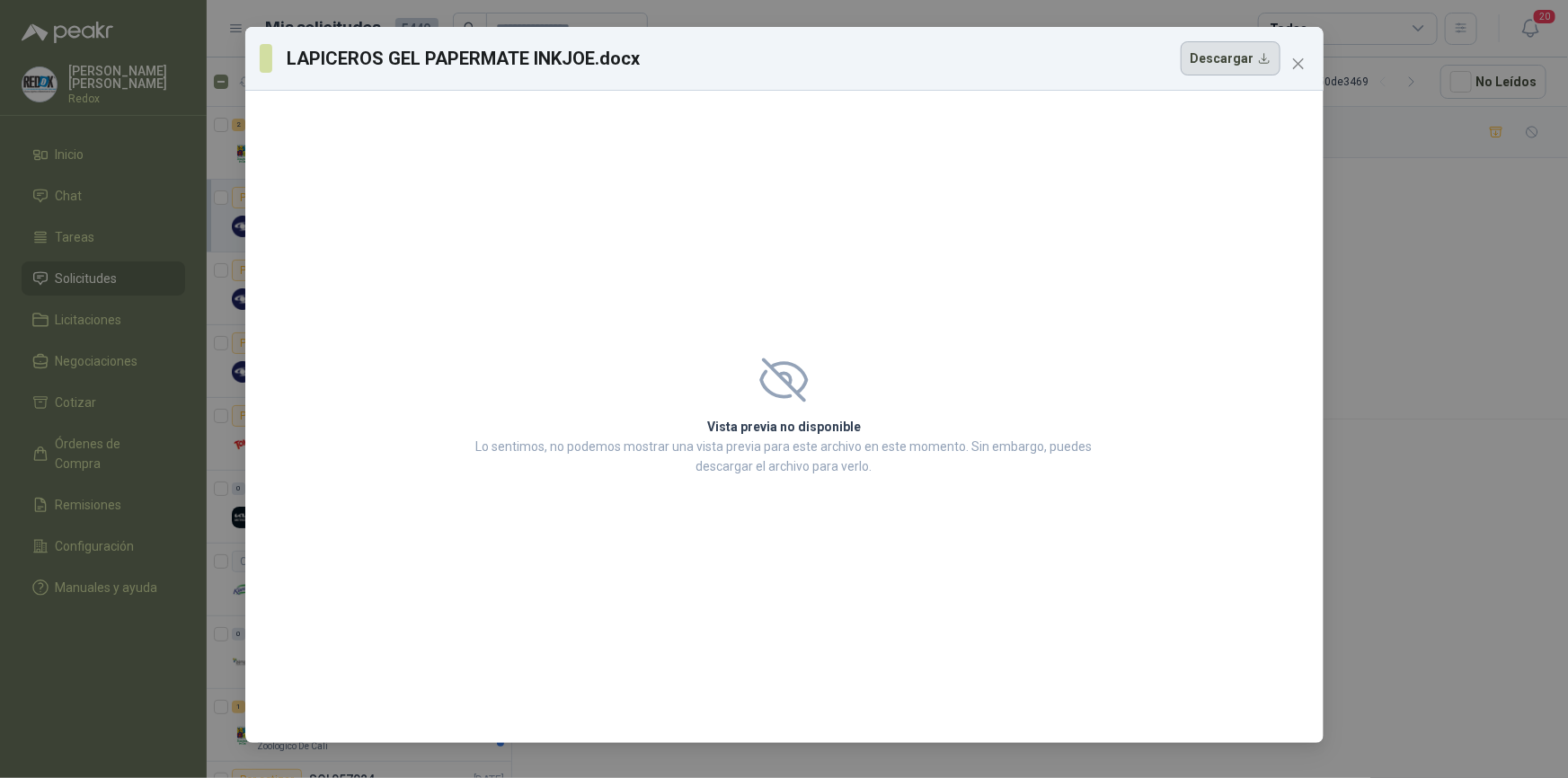
click at [1236, 53] on button "Descargar" at bounding box center [1231, 58] width 99 height 34
click at [1258, 68] on icon "close" at bounding box center [1298, 63] width 15 height 15
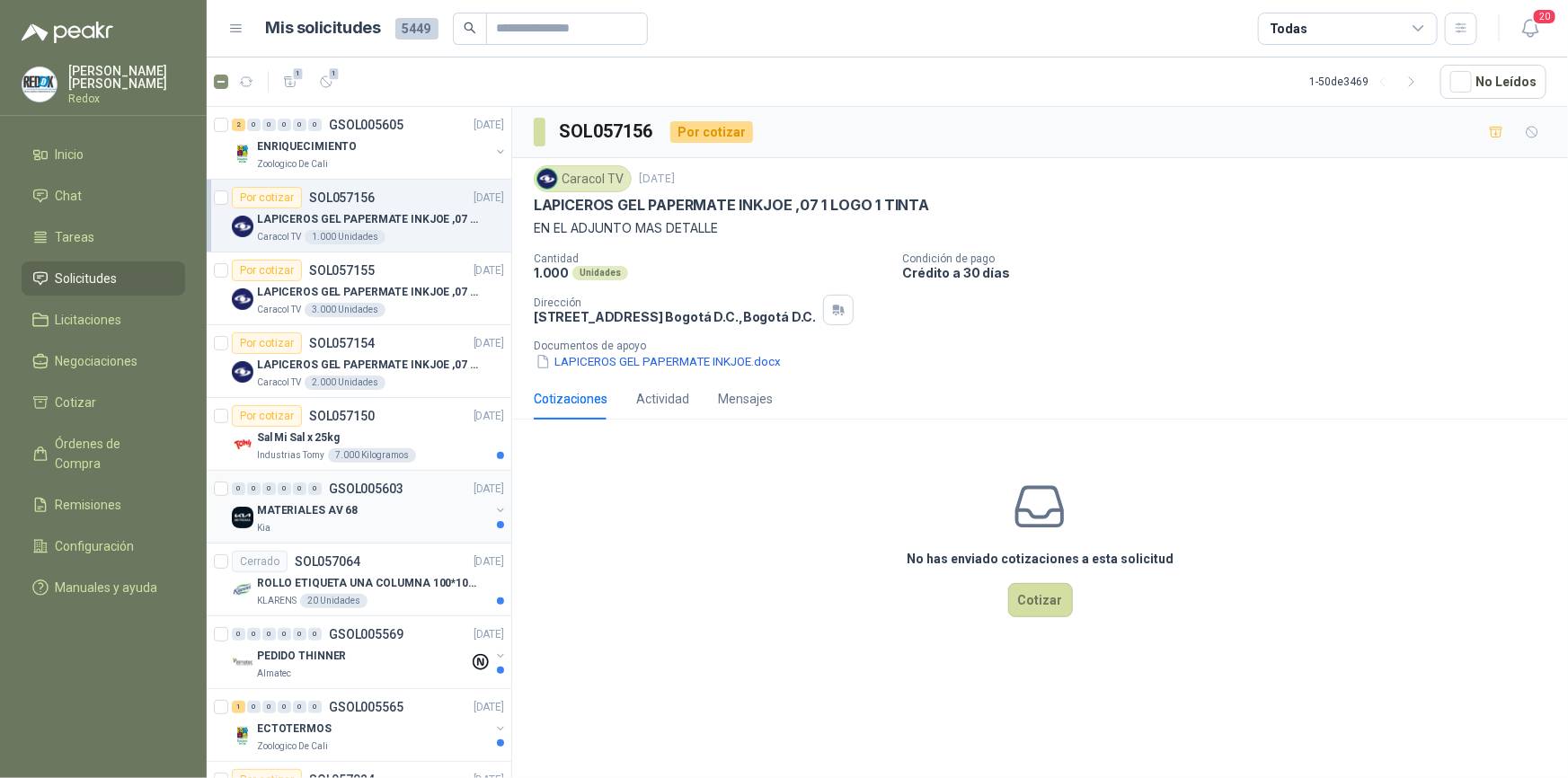
click at [279, 512] on p "MATERIALES AV 68" at bounding box center [307, 511] width 100 height 18
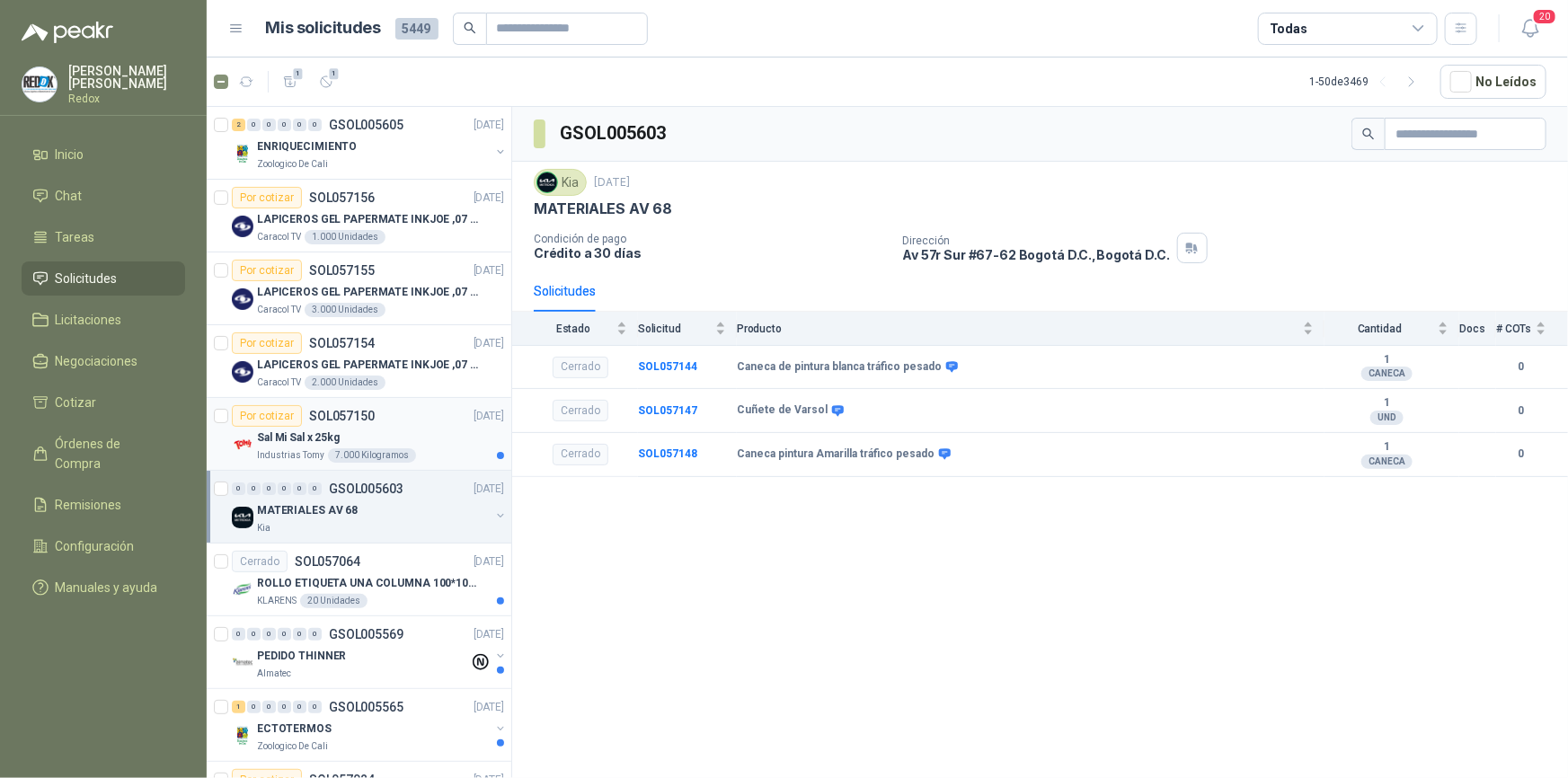
click at [341, 427] on div "Sal Mi Sal x 25kg" at bounding box center [380, 438] width 247 height 21
